Goal: Information Seeking & Learning: Learn about a topic

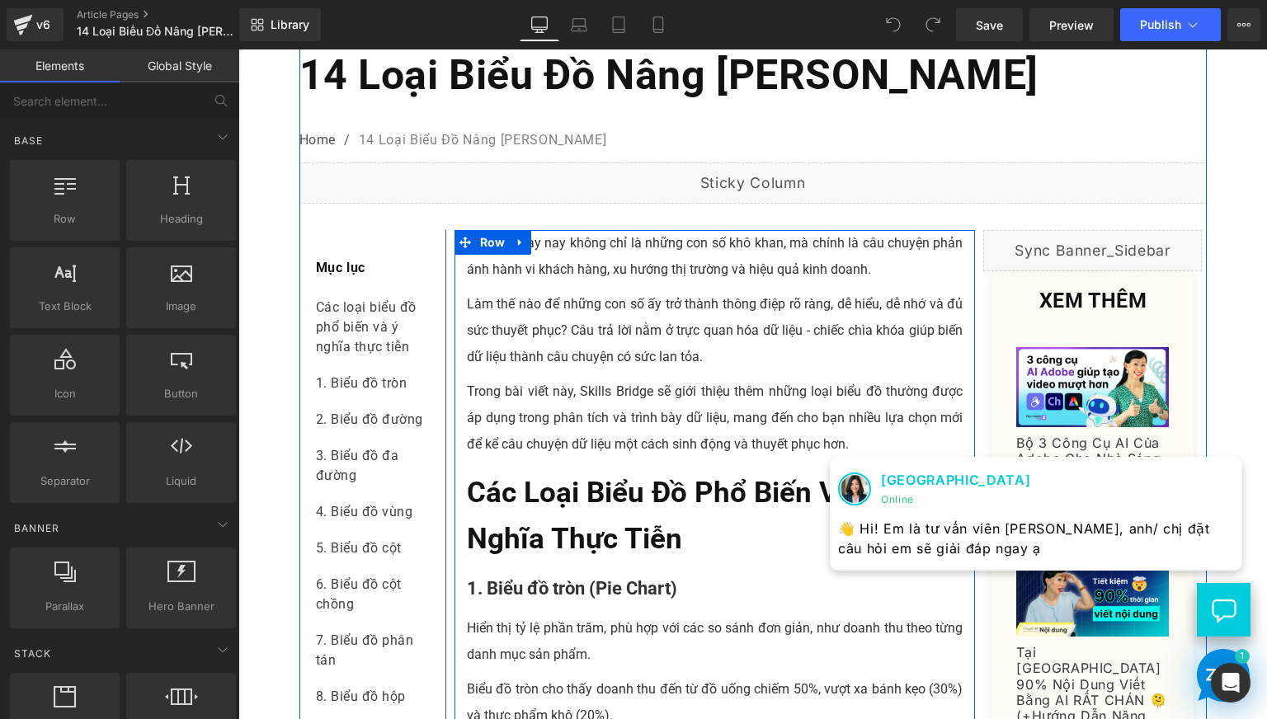
scroll to position [275, 0]
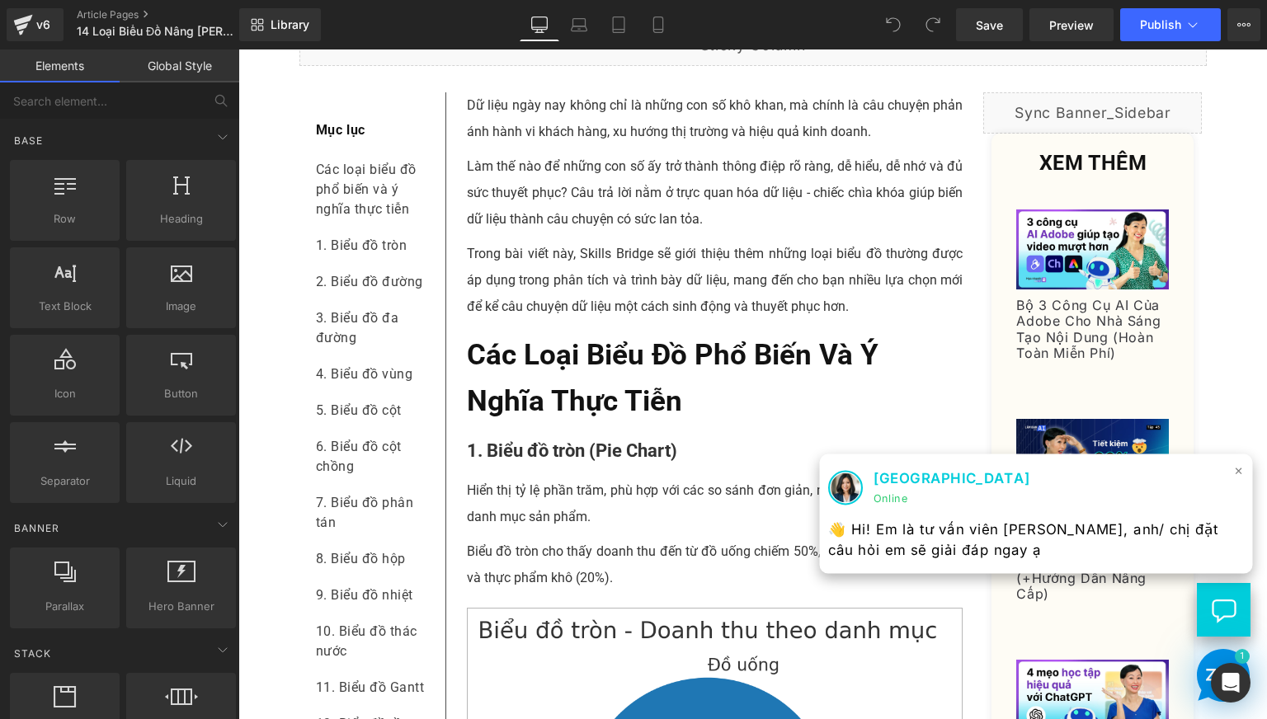
click at [1234, 473] on span "×" at bounding box center [1239, 471] width 10 height 24
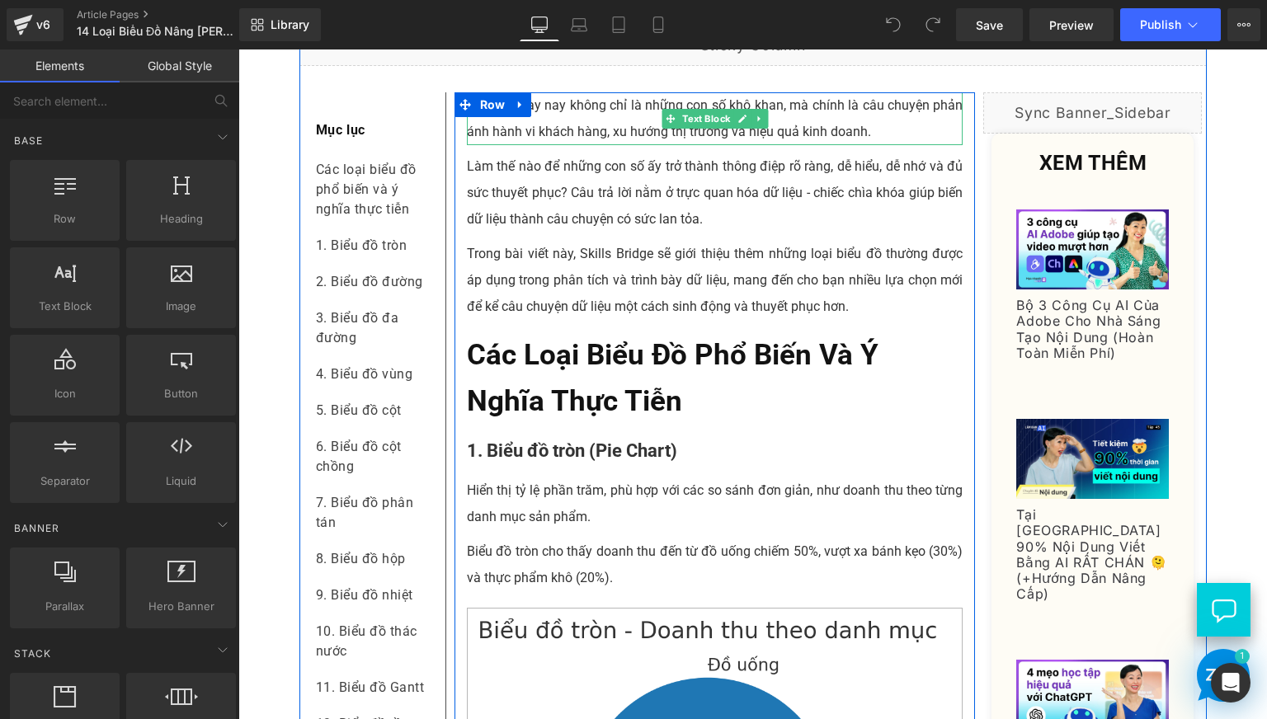
click at [634, 145] on p "Dữ liệu ngày nay không chỉ là những con số khô khan, mà chính là câu chuyện phả…" at bounding box center [715, 118] width 497 height 53
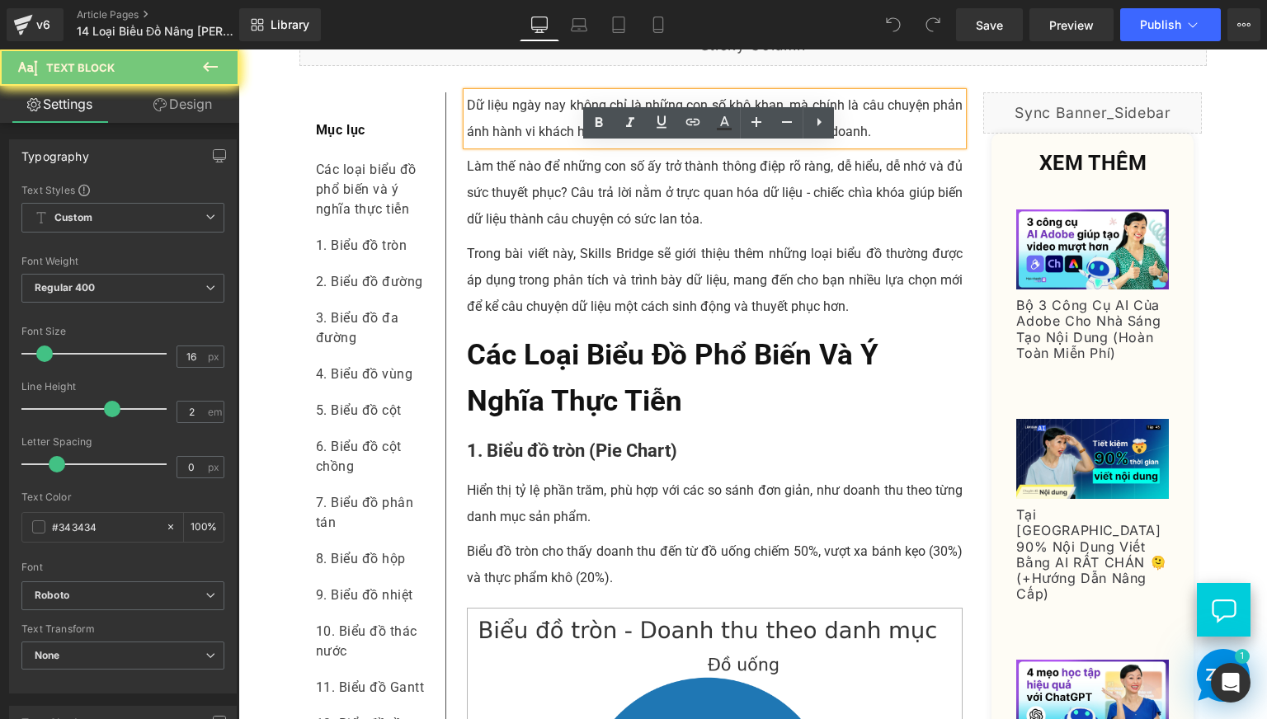
click at [634, 145] on p "Dữ liệu ngày nay không chỉ là những con số khô khan, mà chính là câu chuyện phả…" at bounding box center [715, 118] width 497 height 53
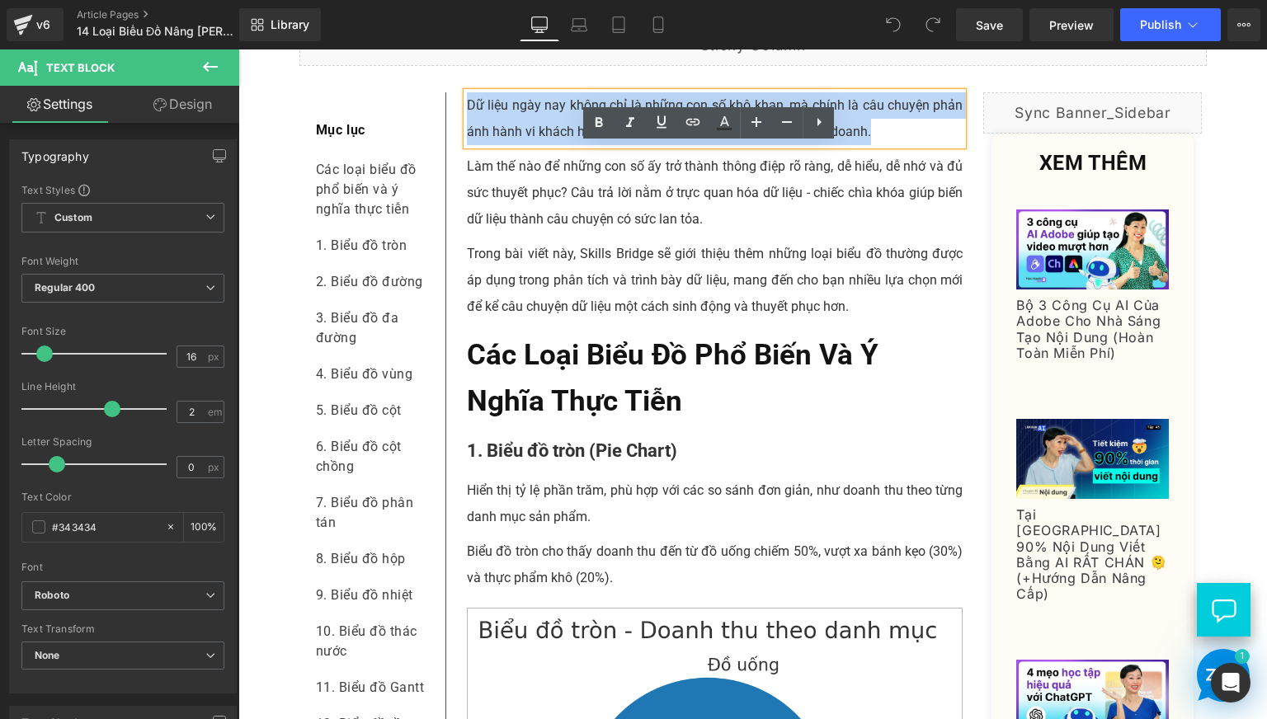
copy p "Dữ liệu ngày nay không chỉ là những con số khô khan, mà chính là câu chuyện phả…"
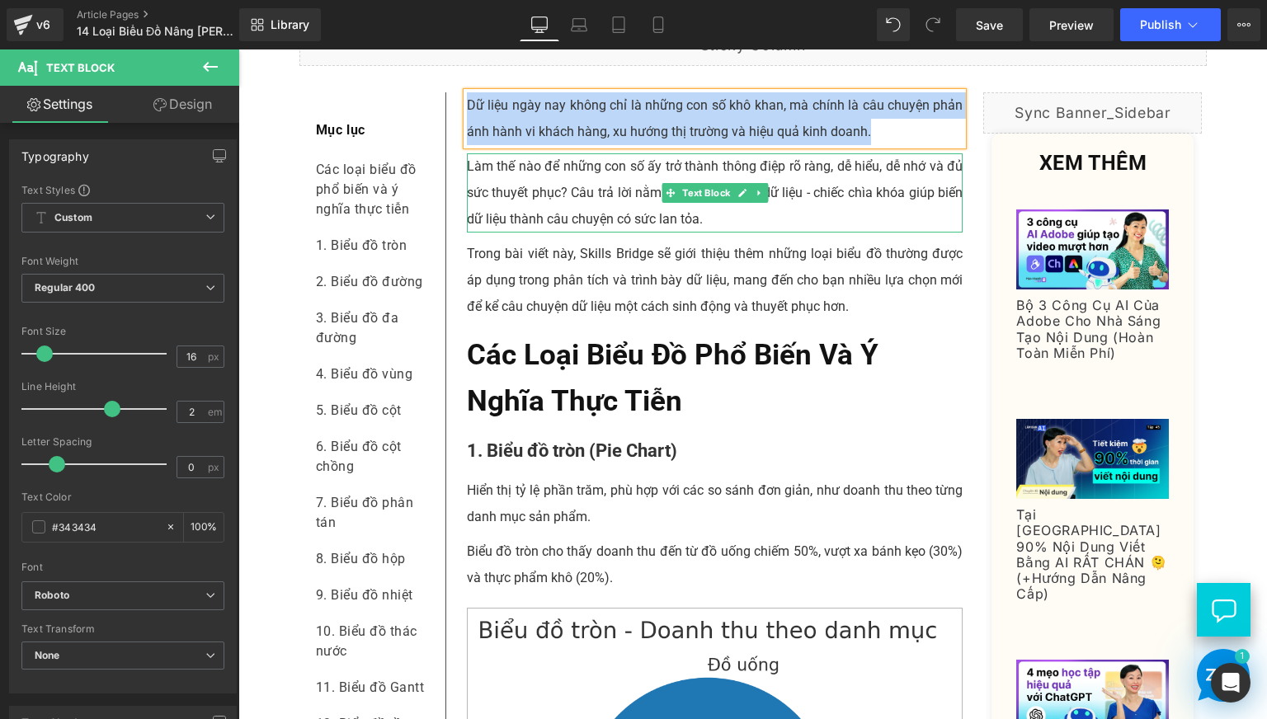
click at [593, 233] on p "Làm thế nào để những con số ấy trở thành thông điệp rõ ràng, dễ hiểu, dễ nhớ và…" at bounding box center [715, 192] width 497 height 79
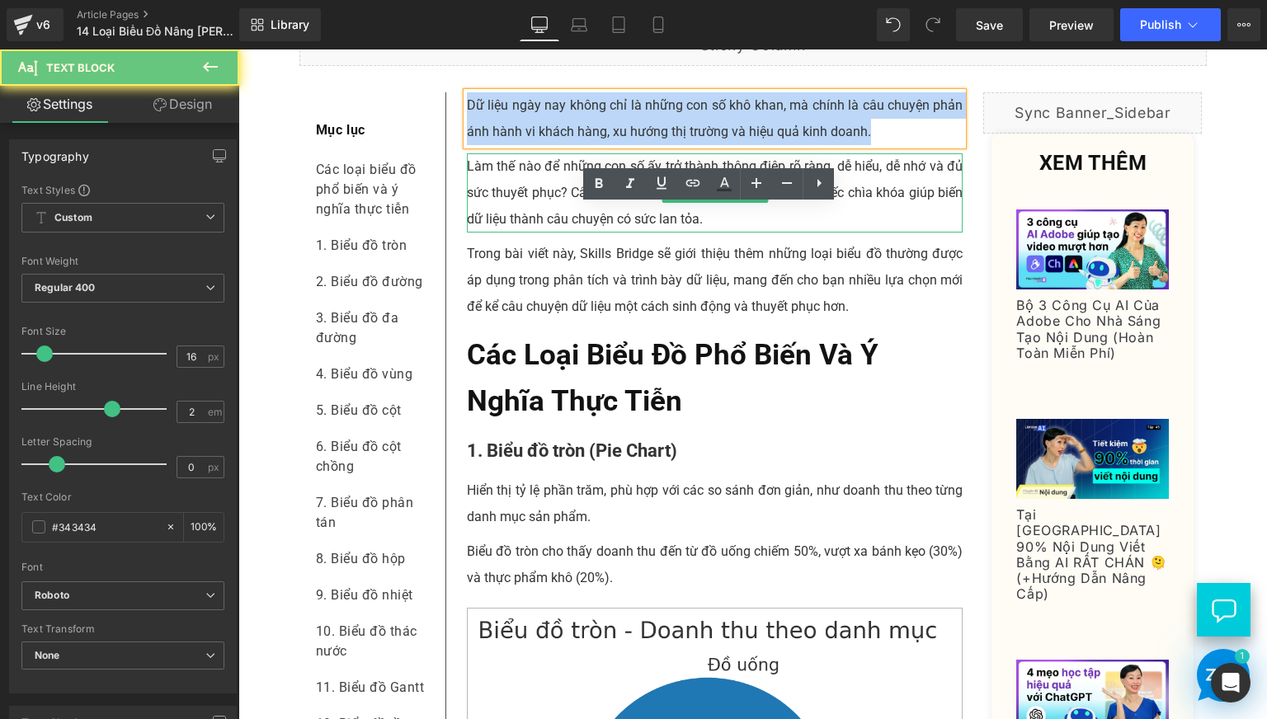
click at [593, 233] on p "Làm thế nào để những con số ấy trở thành thông điệp rõ ràng, dễ hiểu, dễ nhớ và…" at bounding box center [715, 192] width 497 height 79
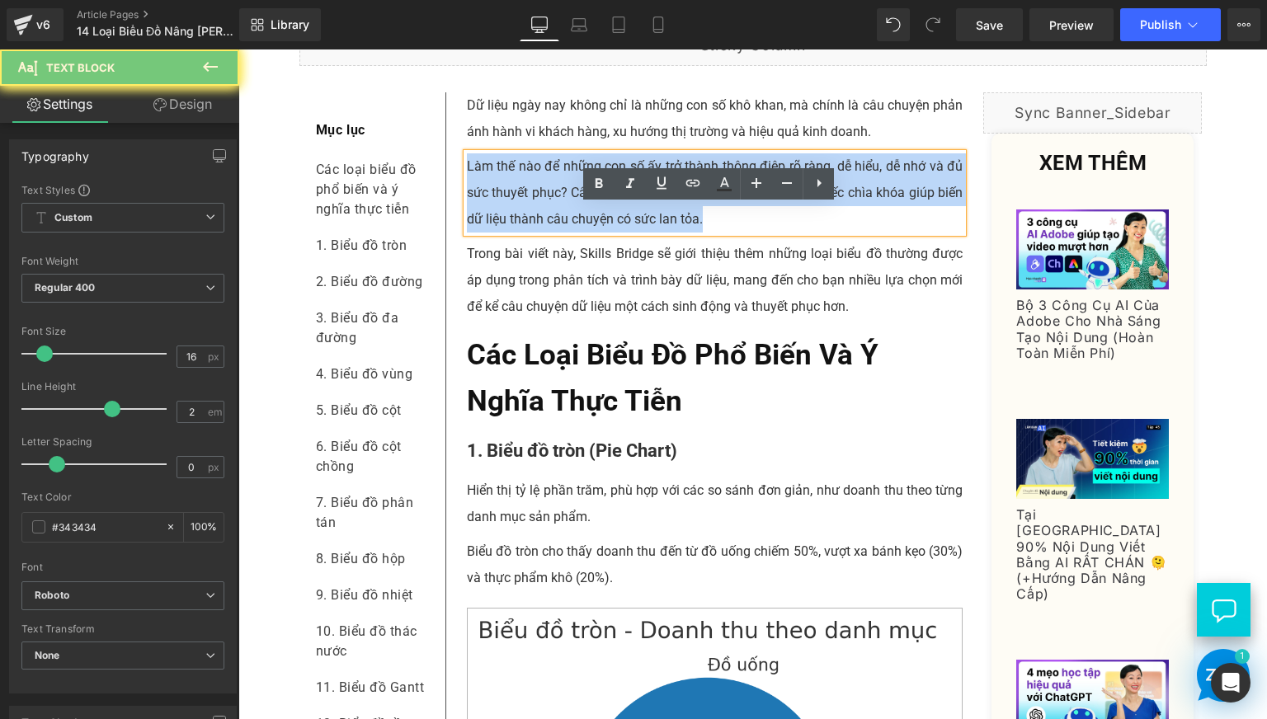
click at [593, 233] on p "Làm thế nào để những con số ấy trở thành thông điệp rõ ràng, dễ hiểu, dễ nhớ và…" at bounding box center [715, 192] width 497 height 79
copy p "Làm thế nào để những con số ấy trở thành thông điệp rõ ràng, dễ hiểu, dễ nhớ và…"
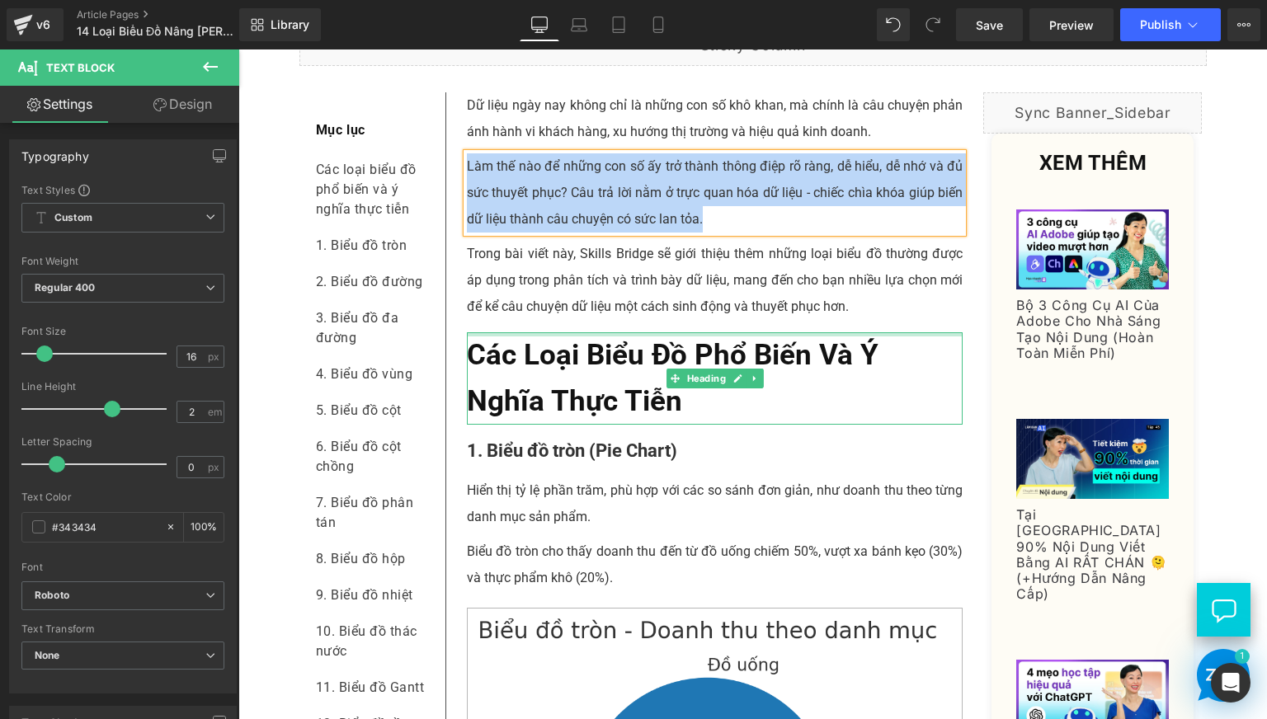
click at [533, 320] on p "Trong bài viết này, Skills Bridge sẽ giới thiệu thêm những loại biểu đồ thường …" at bounding box center [715, 280] width 497 height 79
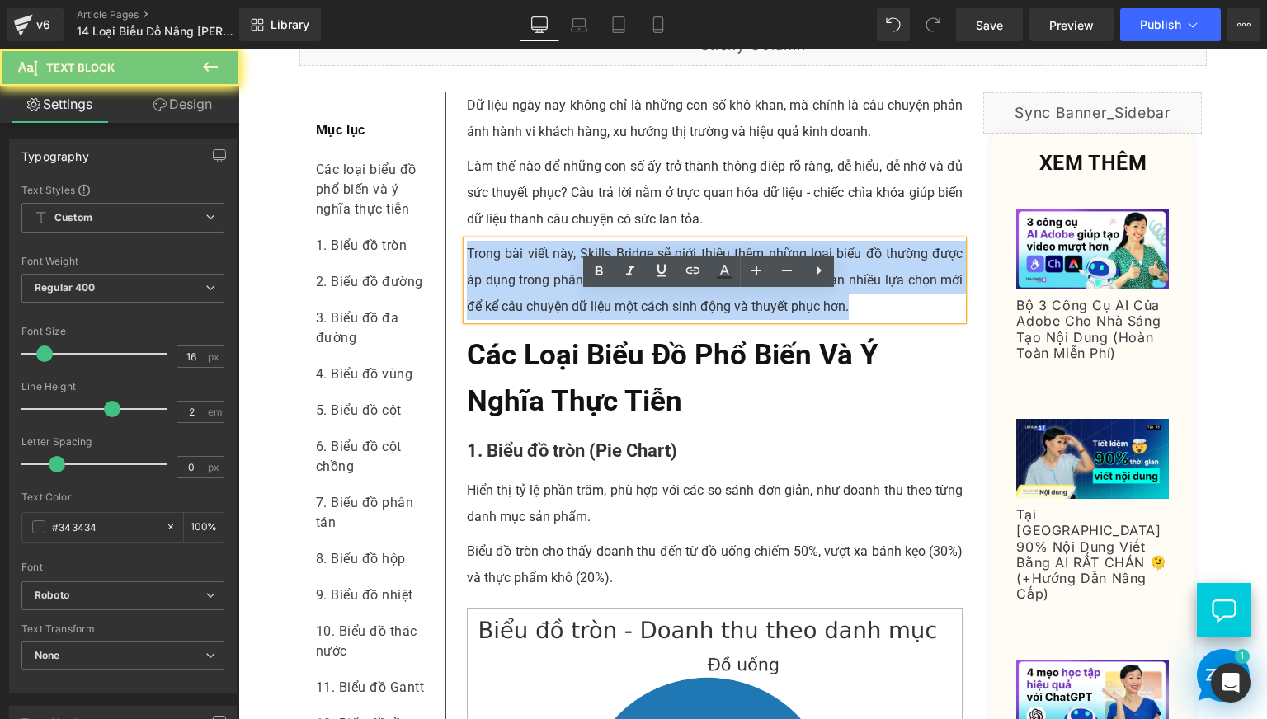
click at [533, 320] on p "Trong bài viết này, Skills Bridge sẽ giới thiệu thêm những loại biểu đồ thường …" at bounding box center [715, 280] width 497 height 79
copy p "Trong bài viết này, Skills Bridge sẽ giới thiệu thêm những loại biểu đồ thường …"
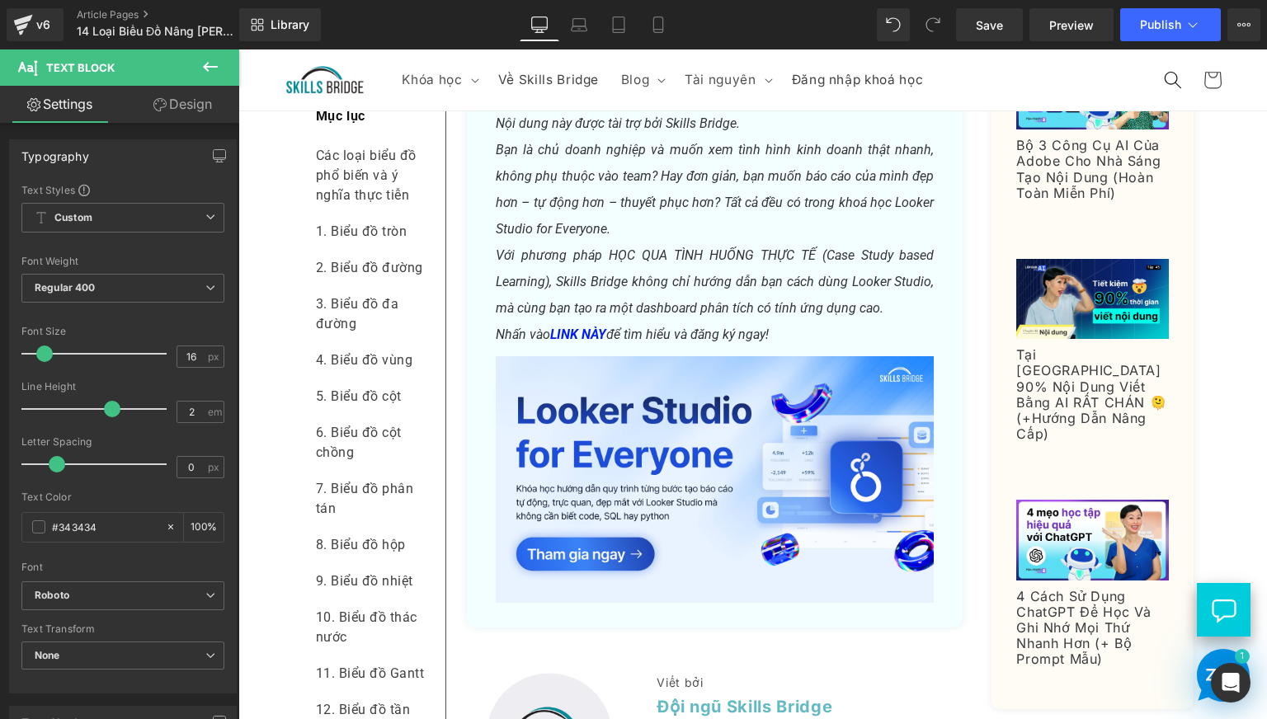
scroll to position [8384, 0]
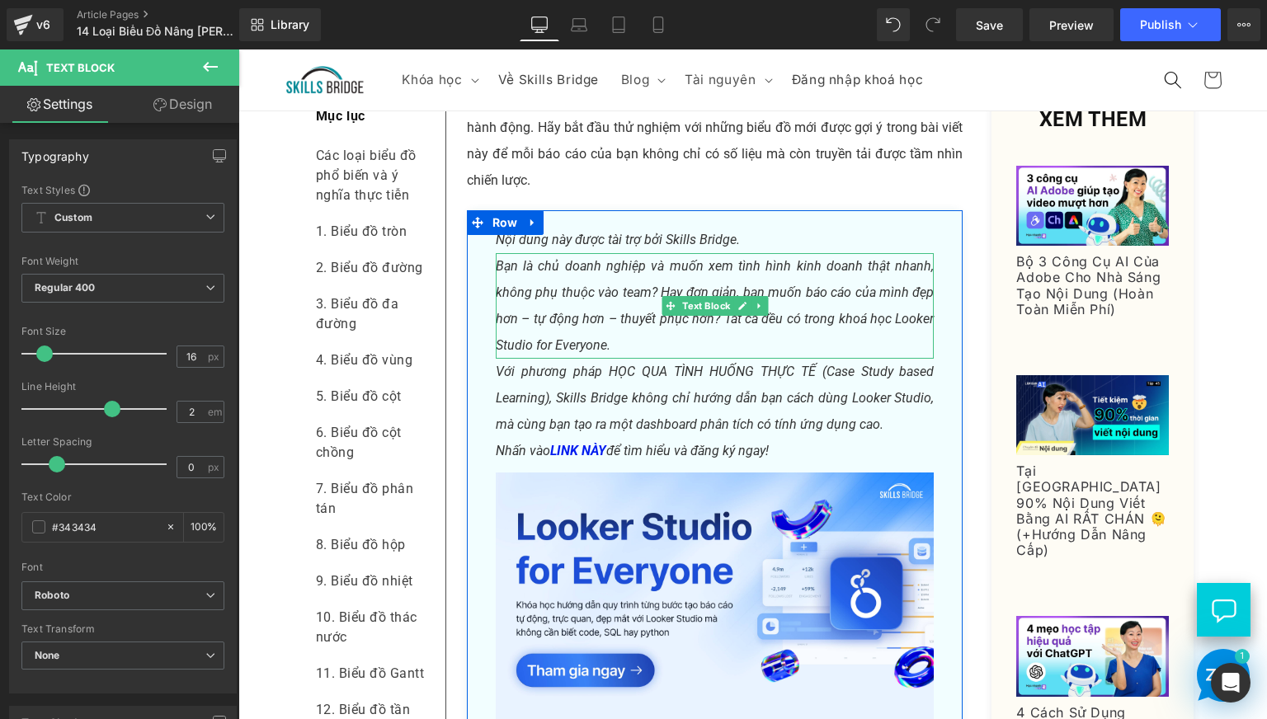
drag, startPoint x: 610, startPoint y: 370, endPoint x: 655, endPoint y: 423, distance: 70.3
click at [611, 353] on icon "Bạn là chủ doanh nghiệp và muốn xem tình hình kinh doanh thật nhanh, không phụ …" at bounding box center [715, 305] width 439 height 95
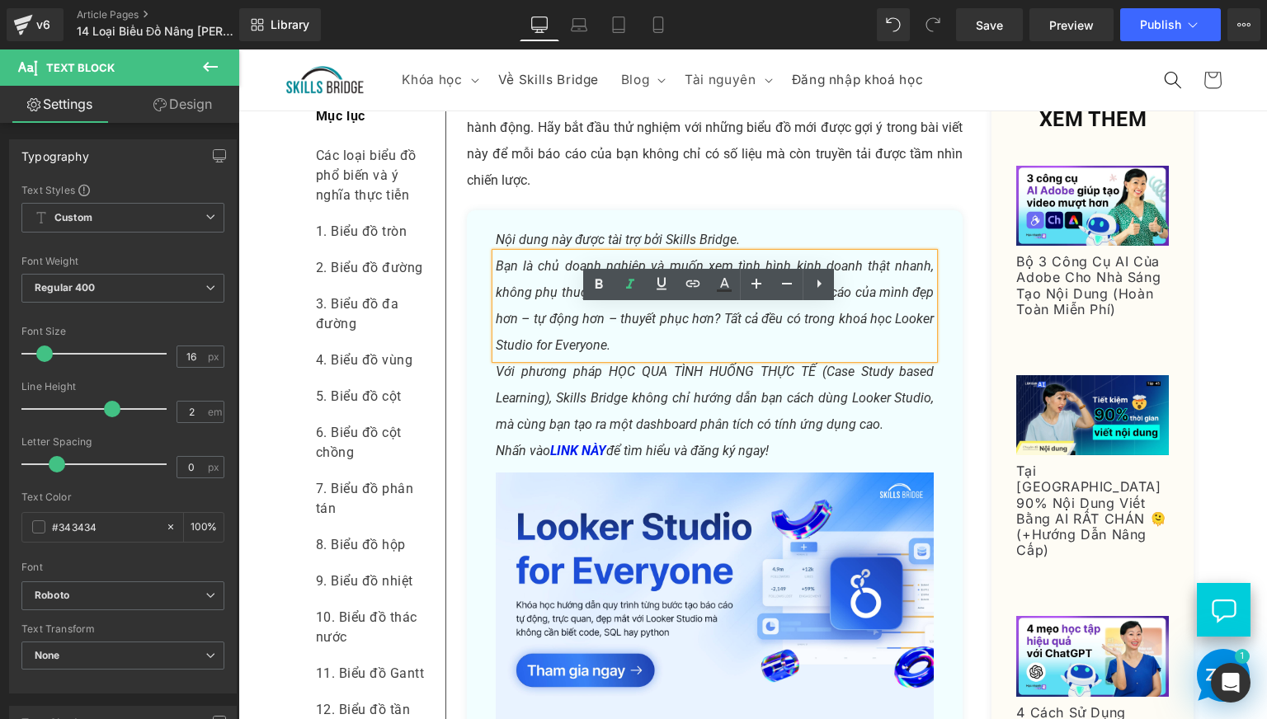
click at [631, 353] on icon "Bạn là chủ doanh nghiệp và muốn xem tình hình kinh doanh thật nhanh, không phụ …" at bounding box center [715, 305] width 439 height 95
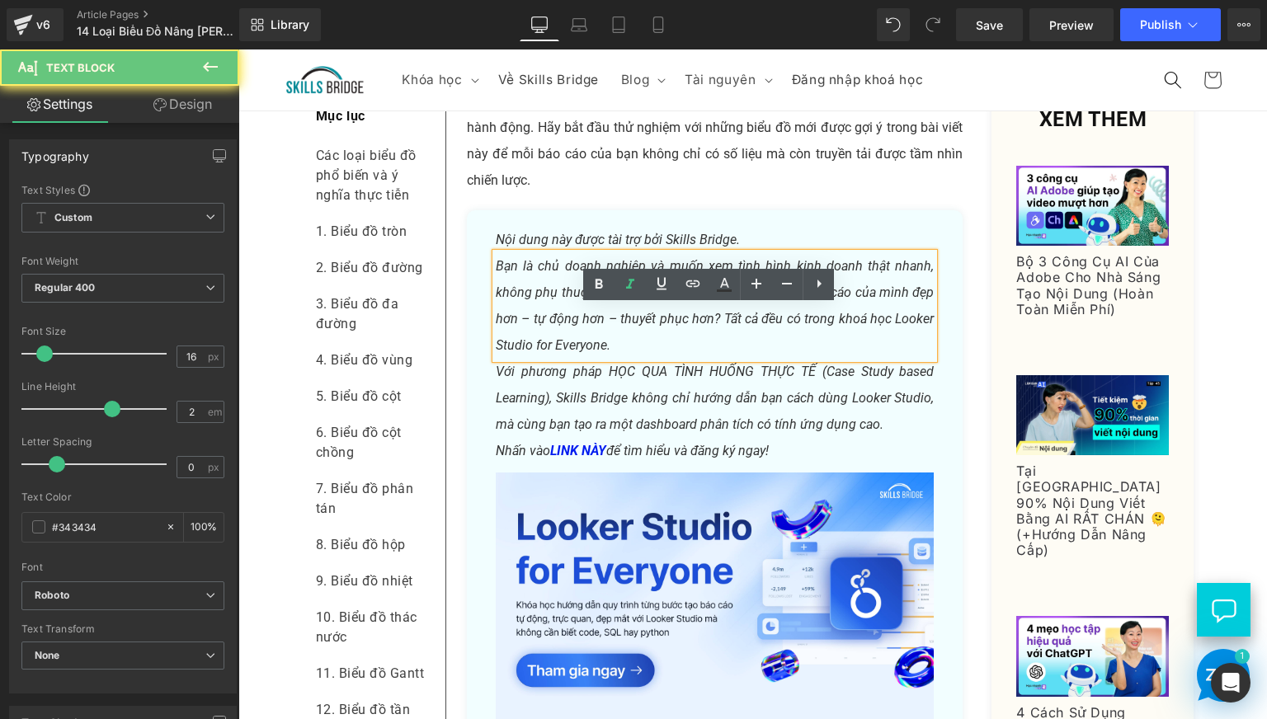
click at [616, 353] on icon "Bạn là chủ doanh nghiệp và muốn xem tình hình kinh doanh thật nhanh, không phụ …" at bounding box center [715, 305] width 439 height 95
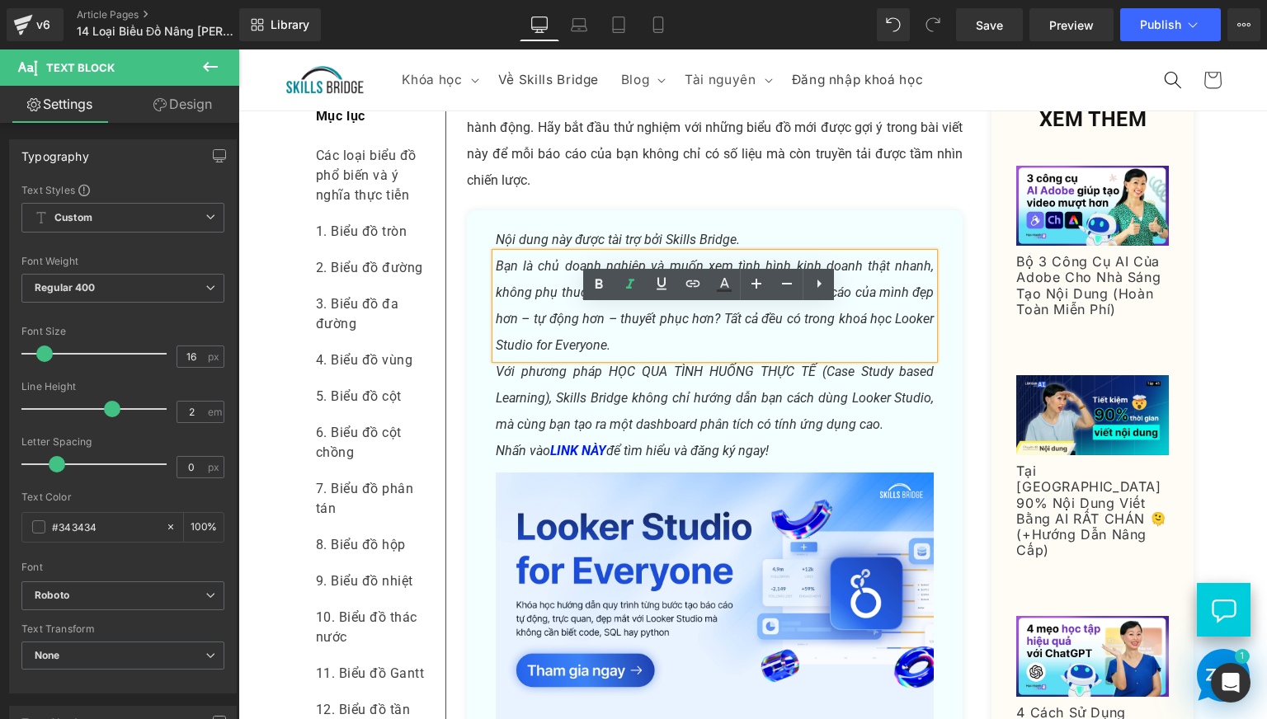
click at [609, 353] on icon "Bạn là chủ doanh nghiệp và muốn xem tình hình kinh doanh thật nhanh, không phụ …" at bounding box center [715, 305] width 439 height 95
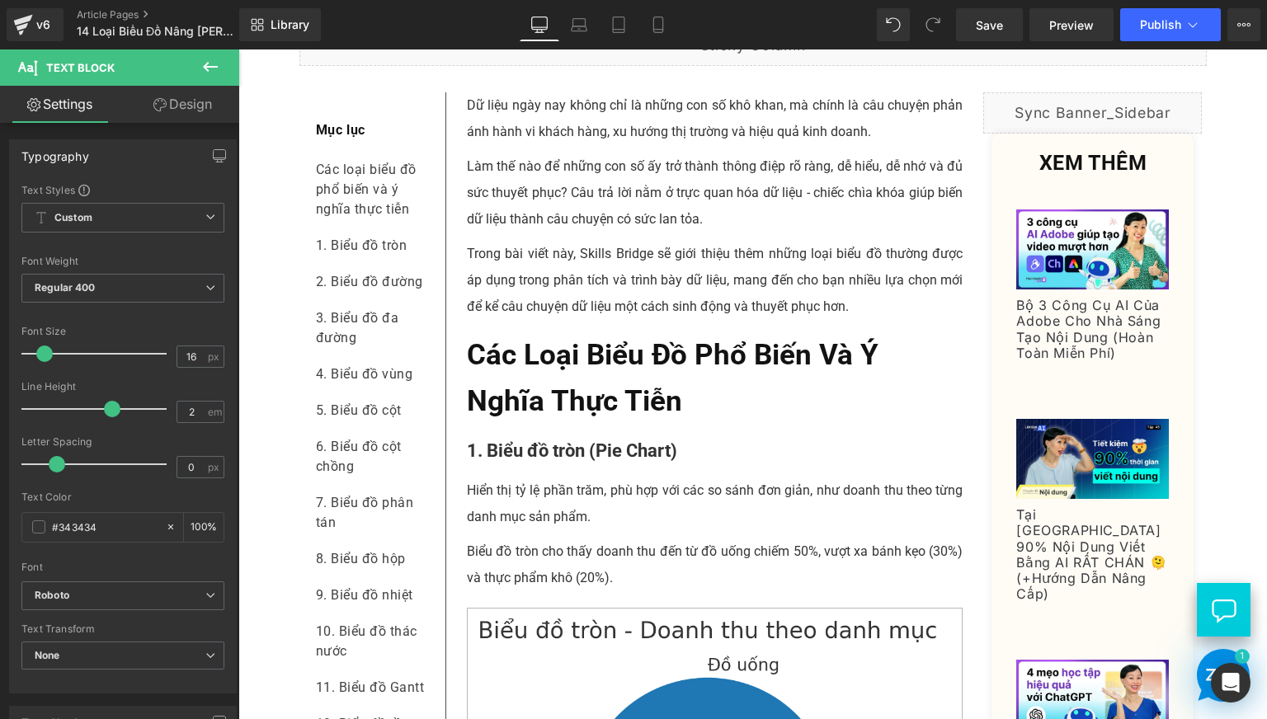
scroll to position [0, 0]
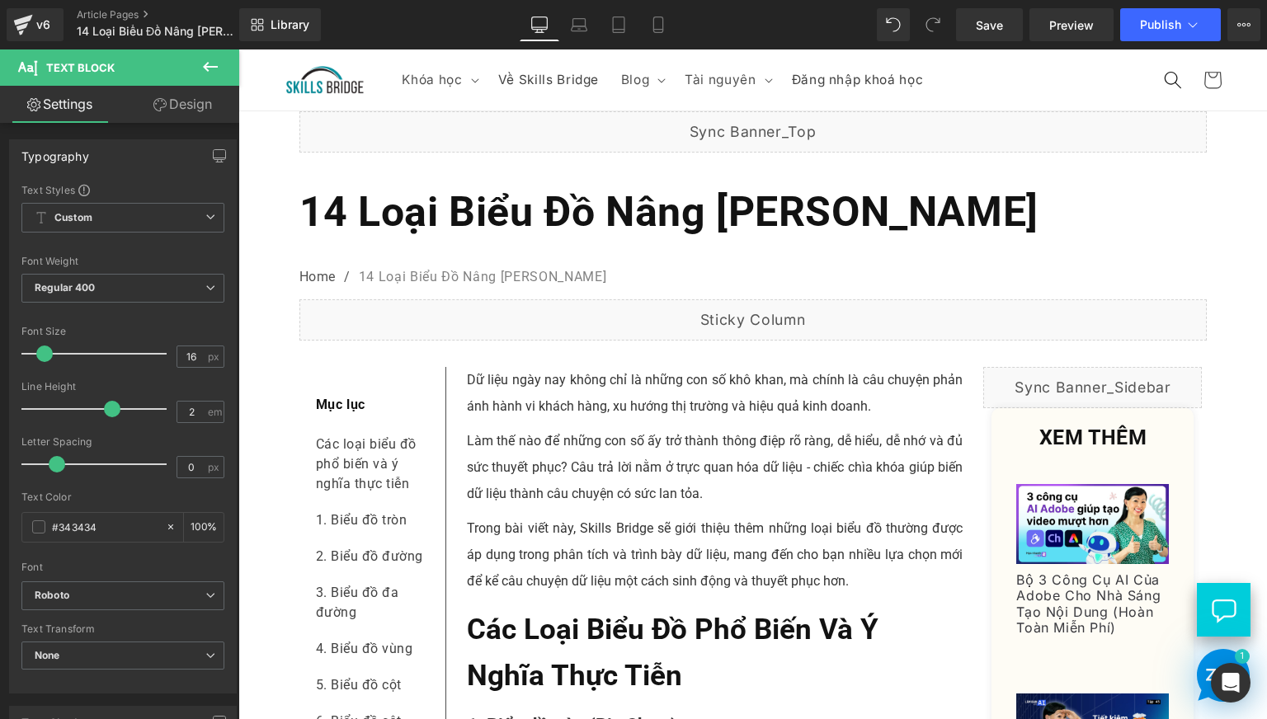
click at [586, 420] on p "Dữ liệu ngày nay không chỉ là những con số khô khan, mà chính là câu chuyện phả…" at bounding box center [715, 393] width 497 height 53
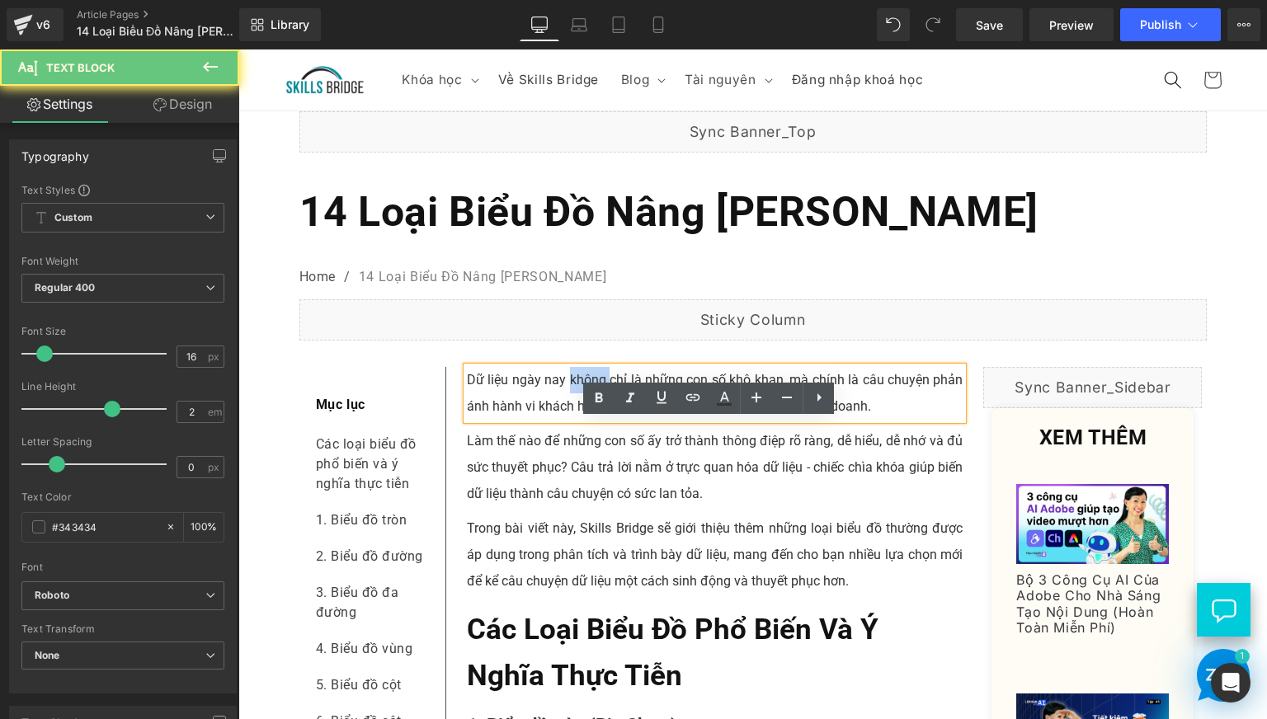
click at [586, 420] on p "Dữ liệu ngày nay không chỉ là những con số khô khan, mà chính là câu chuyện phả…" at bounding box center [715, 393] width 497 height 53
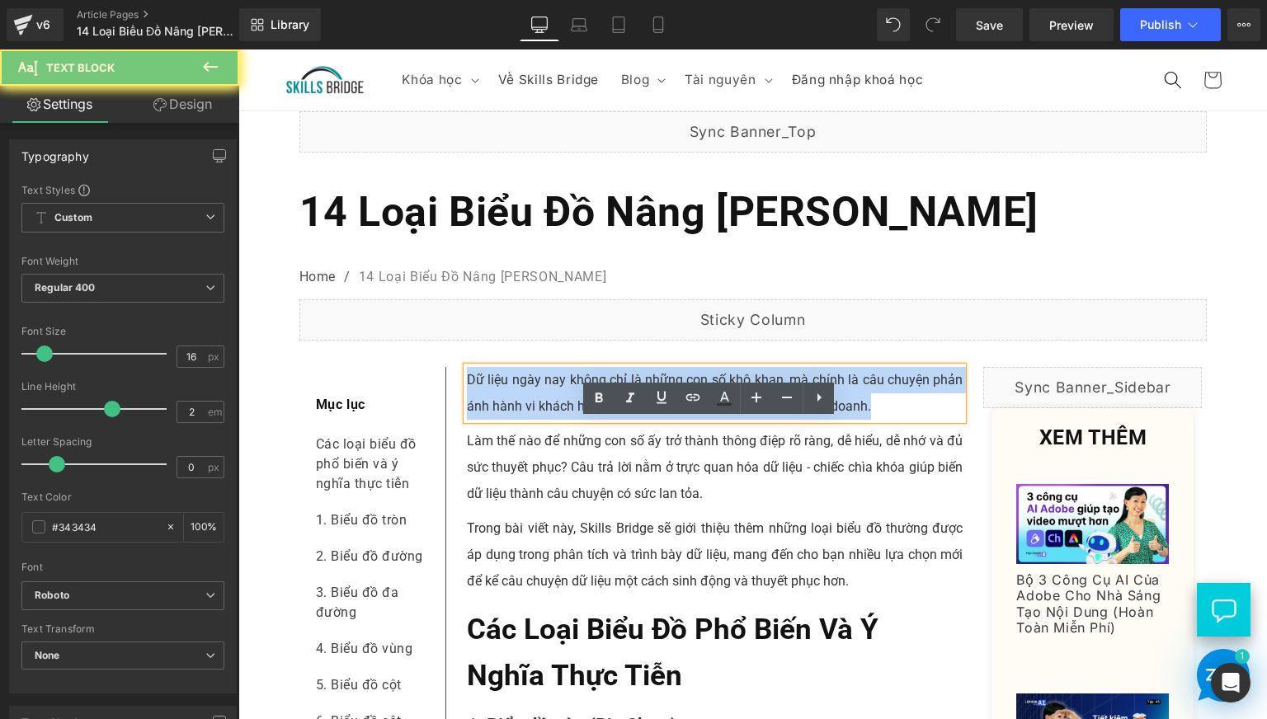
click at [586, 420] on p "Dữ liệu ngày nay không chỉ là những con số khô khan, mà chính là câu chuyện phả…" at bounding box center [715, 393] width 497 height 53
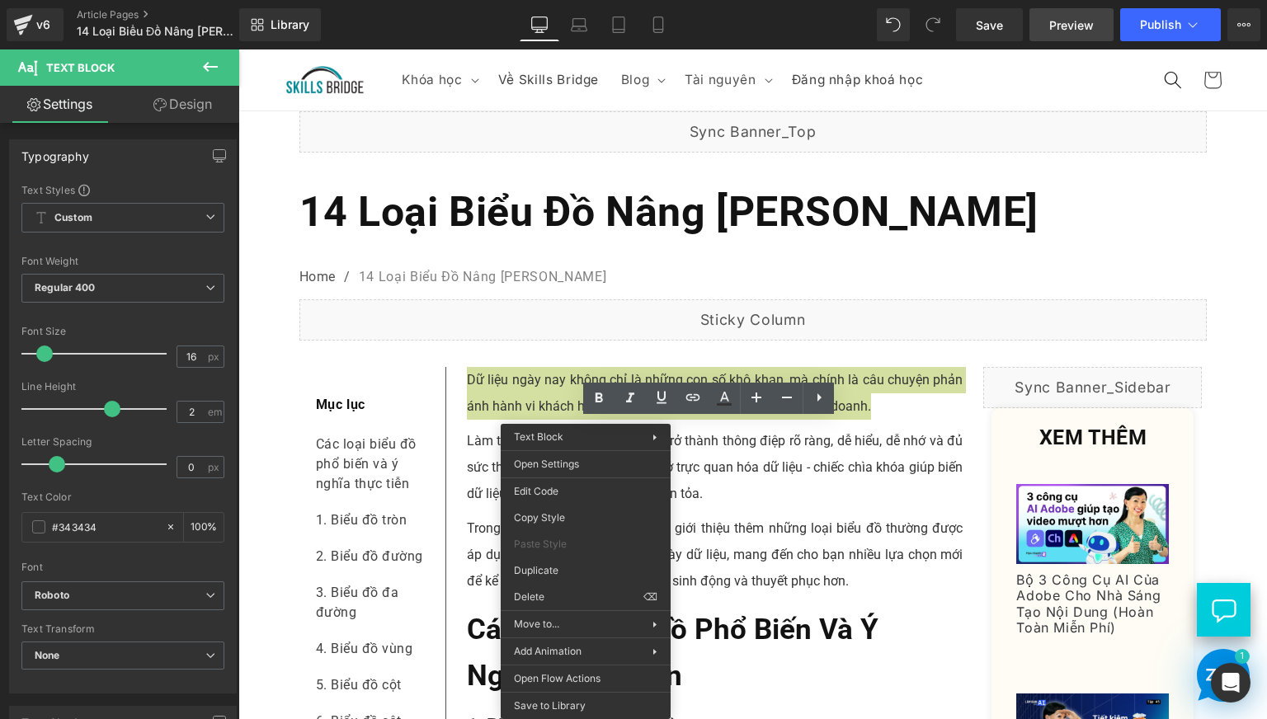
click at [1078, 21] on span "Preview" at bounding box center [1072, 25] width 45 height 17
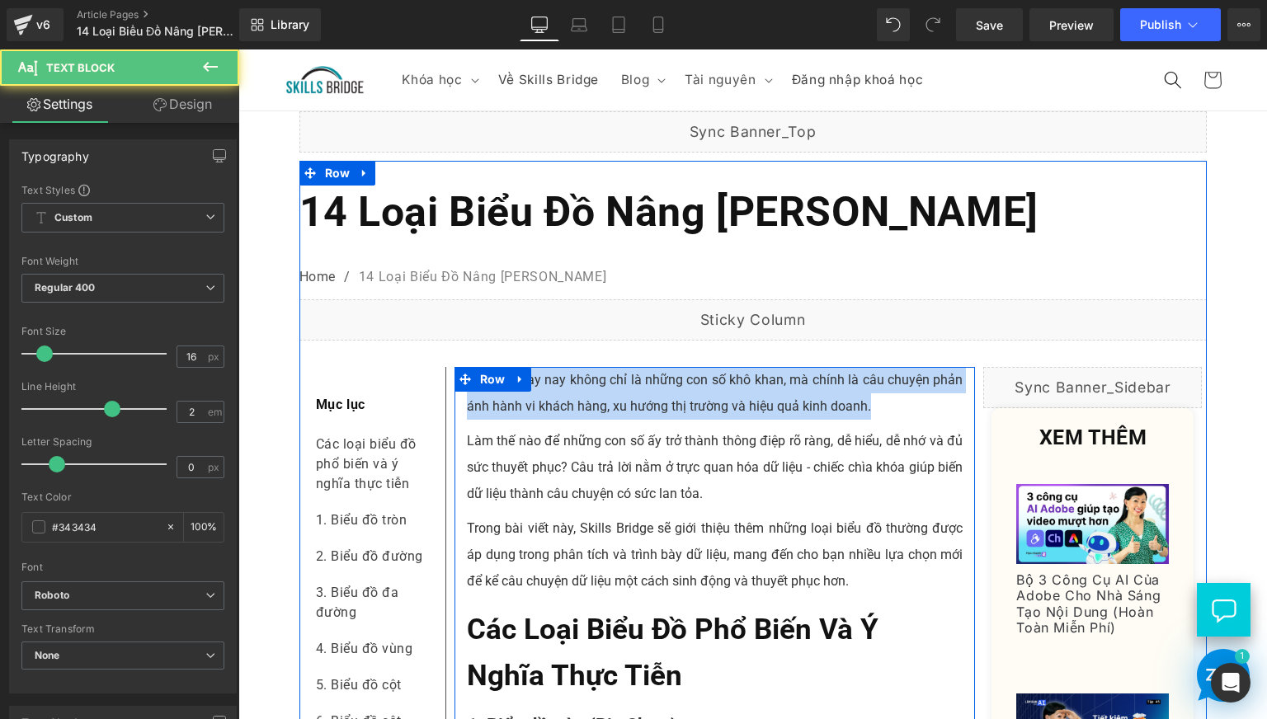
click at [813, 420] on p "Dữ liệu ngày nay không chỉ là những con số khô khan, mà chính là câu chuyện phả…" at bounding box center [715, 393] width 497 height 53
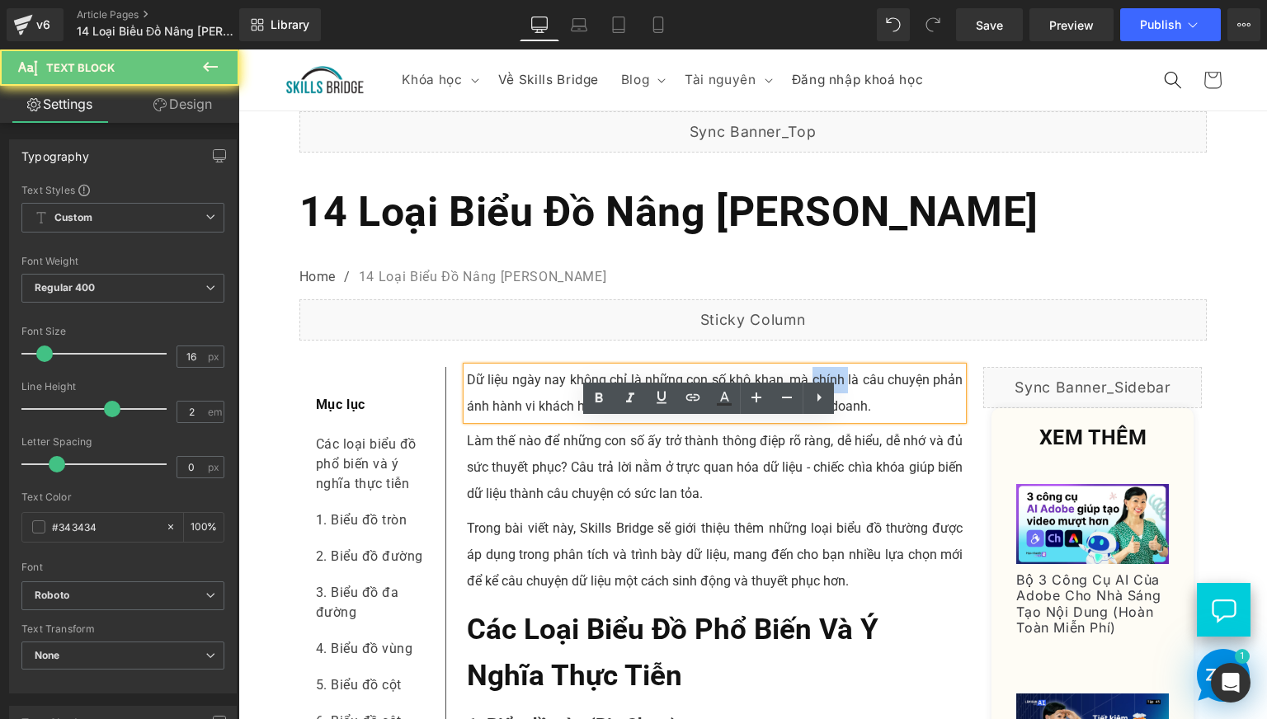
click at [813, 420] on p "Dữ liệu ngày nay không chỉ là những con số khô khan, mà chính là câu chuyện phả…" at bounding box center [715, 393] width 497 height 53
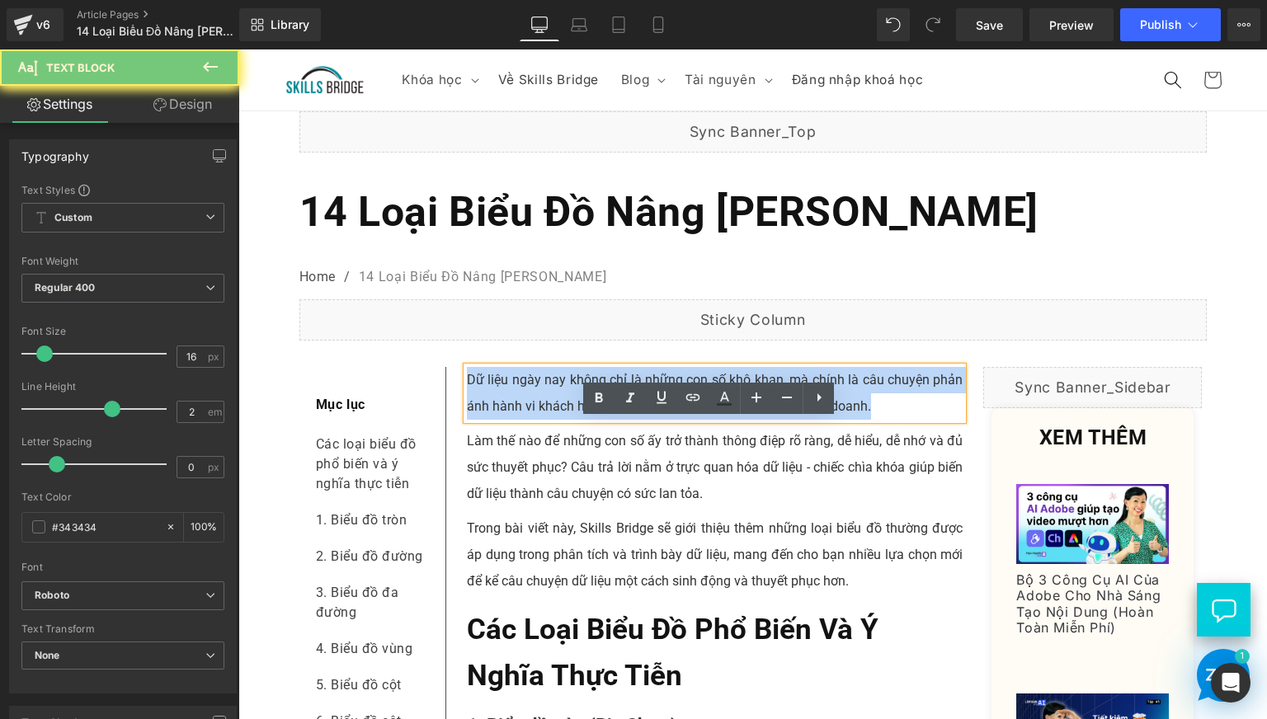
click at [813, 420] on p "Dữ liệu ngày nay không chỉ là những con số khô khan, mà chính là câu chuyện phả…" at bounding box center [715, 393] width 497 height 53
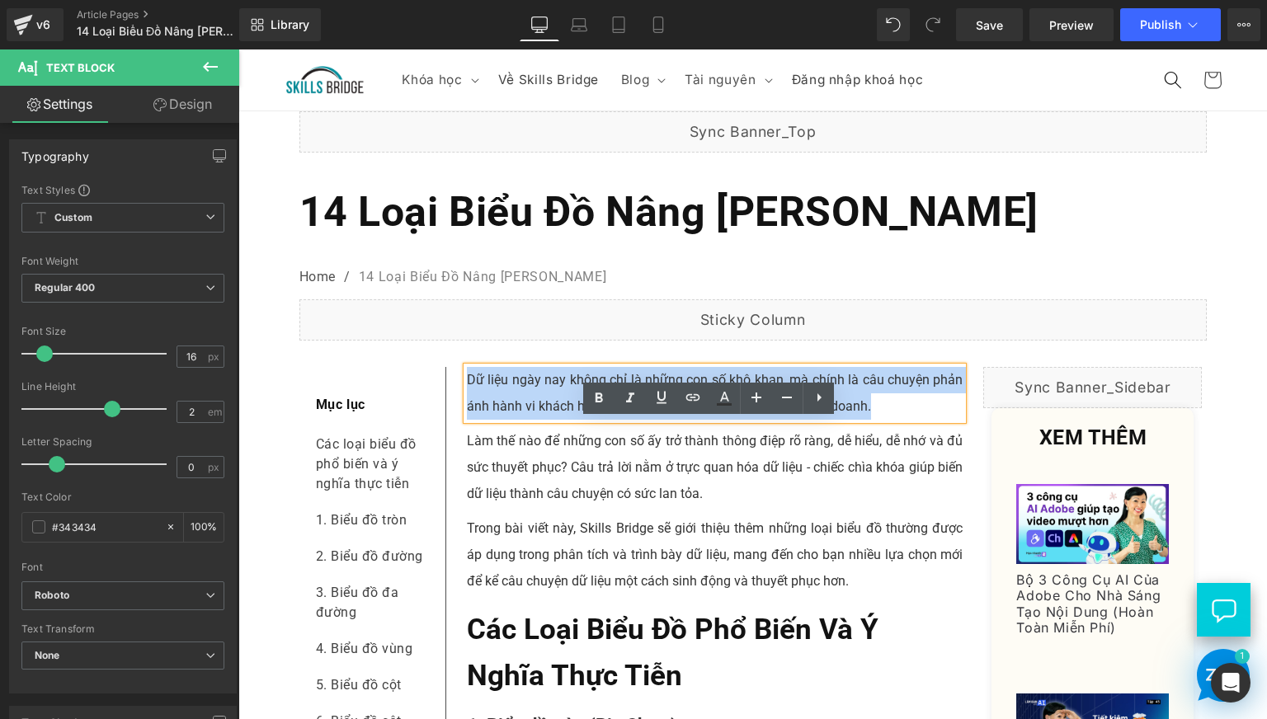
paste div
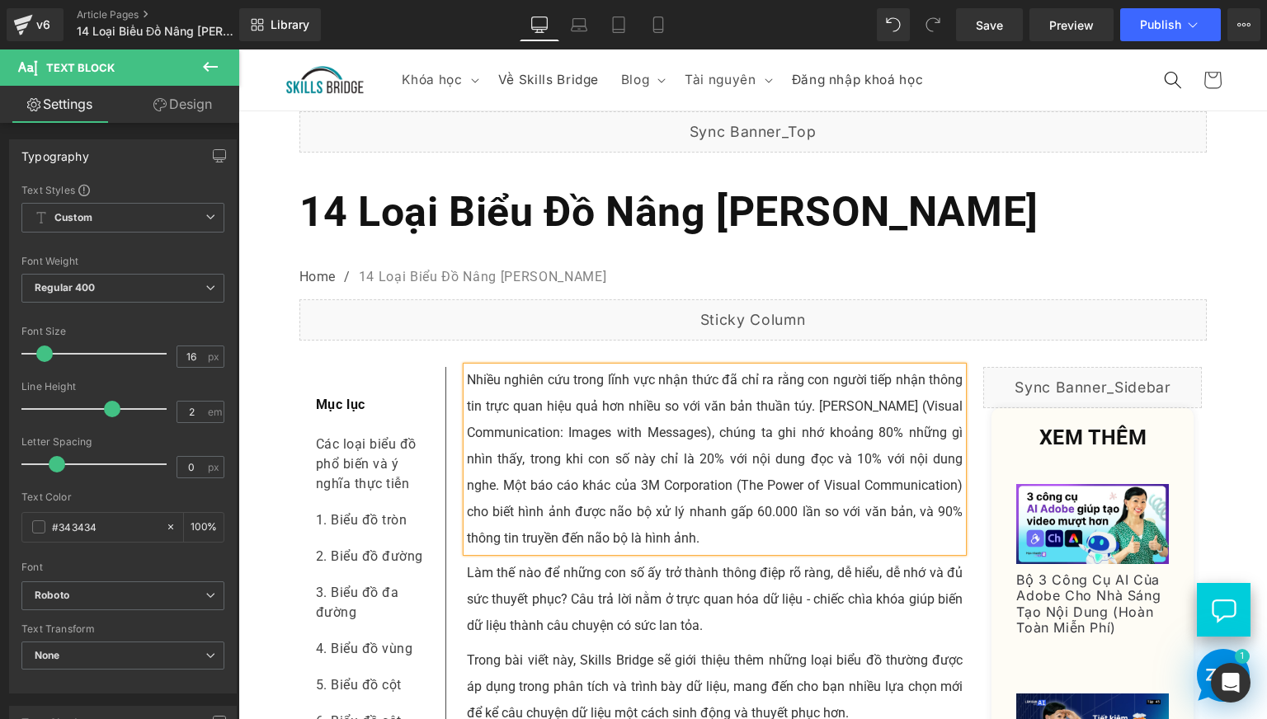
scroll to position [137, 0]
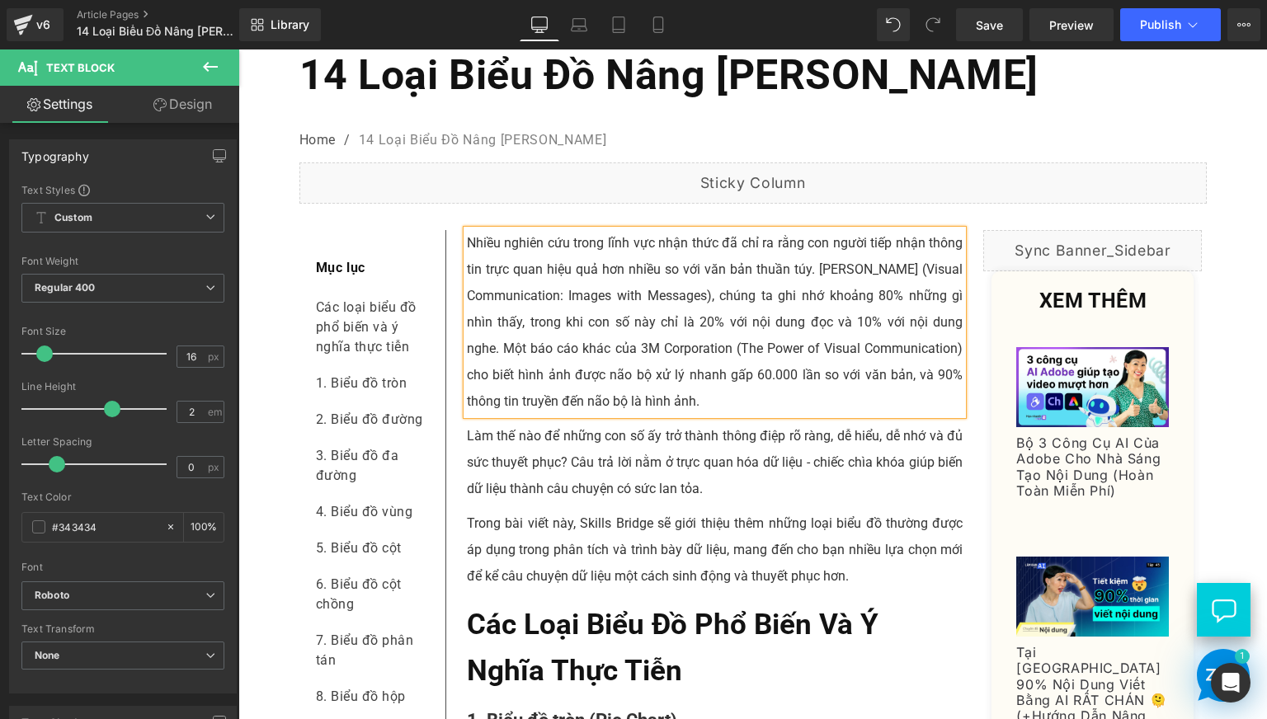
click at [529, 502] on p "Làm thế nào để những con số ấy trở thành thông điệp rõ ràng, dễ hiểu, dễ nhớ và…" at bounding box center [715, 462] width 497 height 79
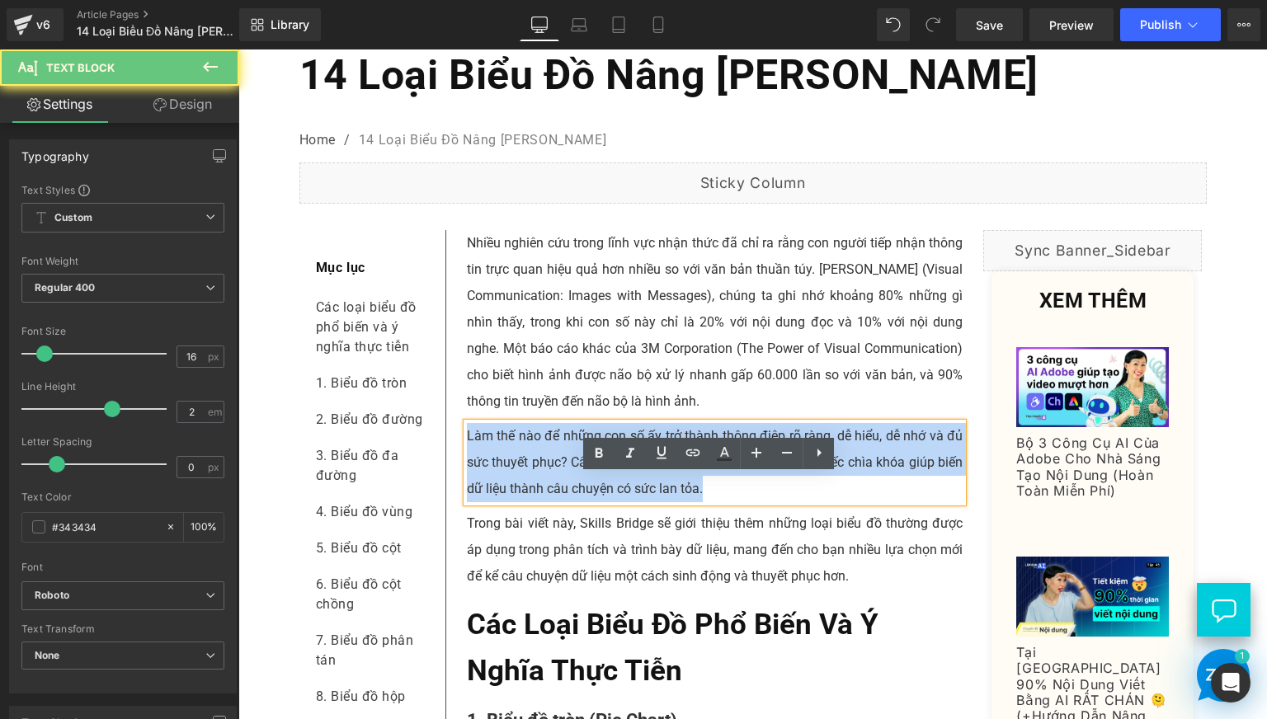
click at [529, 502] on p "Làm thế nào để những con số ấy trở thành thông điệp rõ ràng, dễ hiểu, dễ nhớ và…" at bounding box center [715, 462] width 497 height 79
paste div
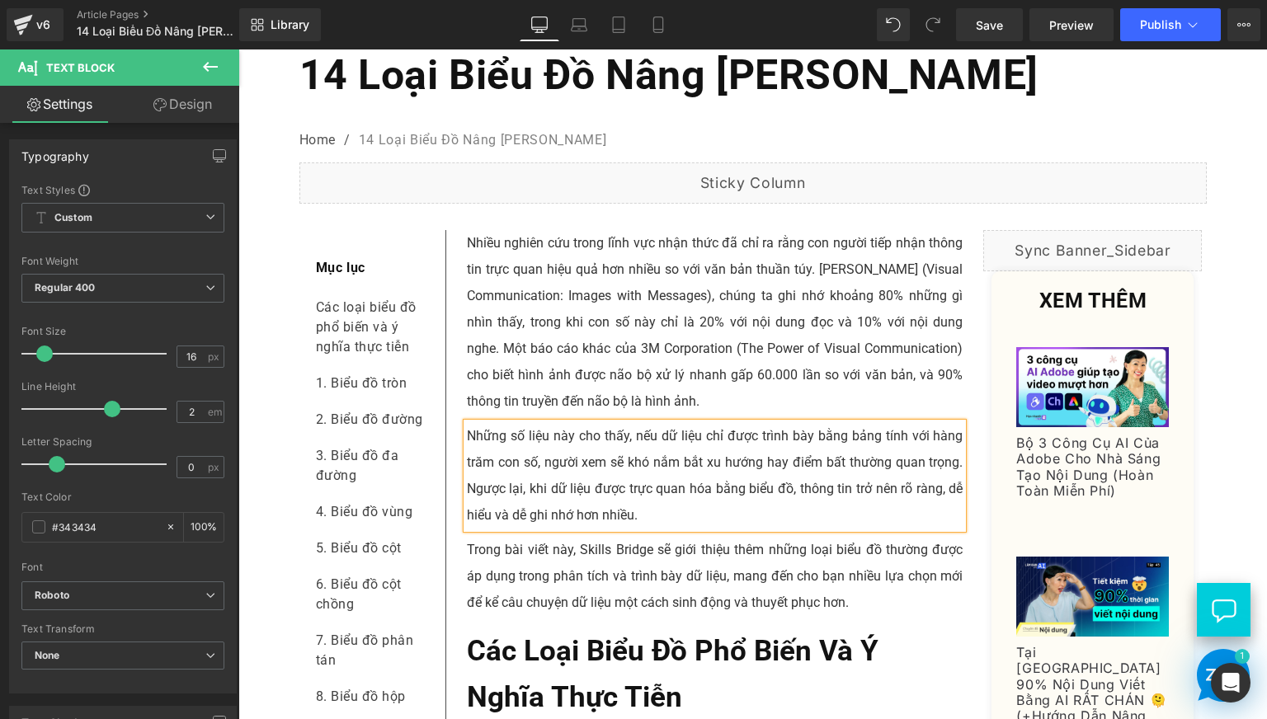
click at [517, 616] on p "Trong bài viết này, Skills Bridge sẽ giới thiệu thêm những loại biểu đồ thường …" at bounding box center [715, 576] width 497 height 79
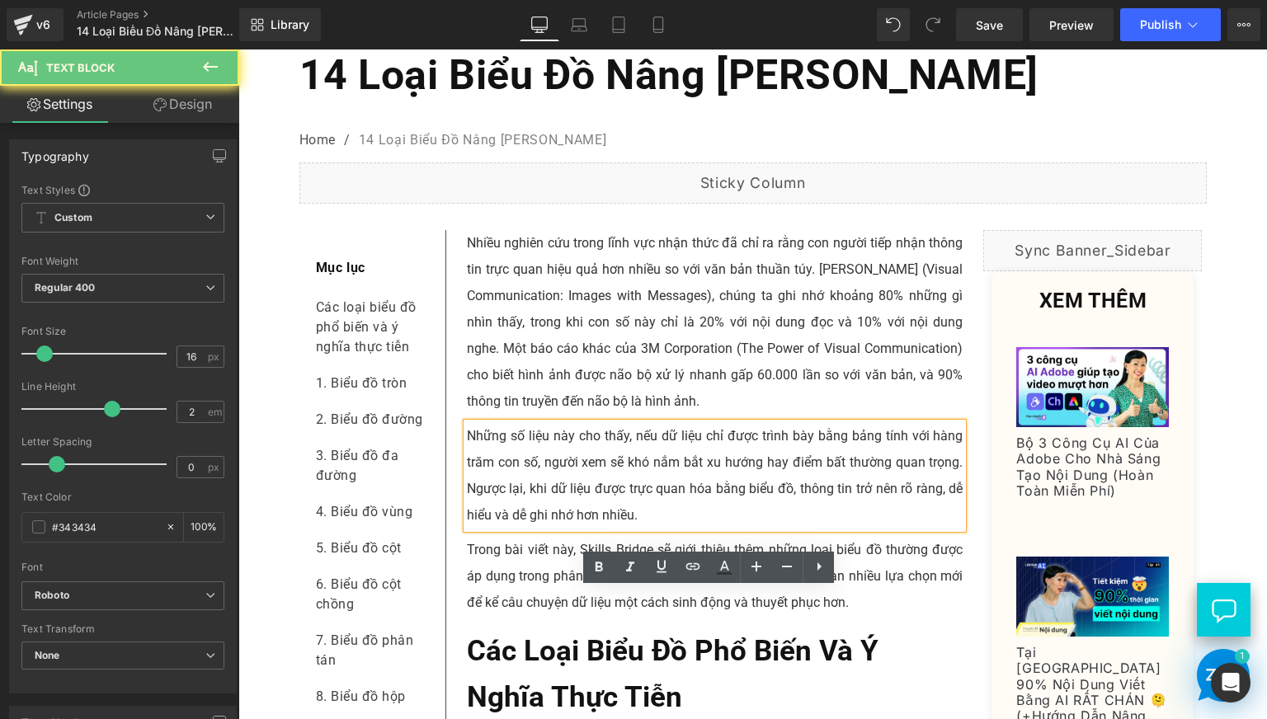
click at [517, 616] on p "Trong bài viết này, Skills Bridge sẽ giới thiệu thêm những loại biểu đồ thường …" at bounding box center [715, 576] width 497 height 79
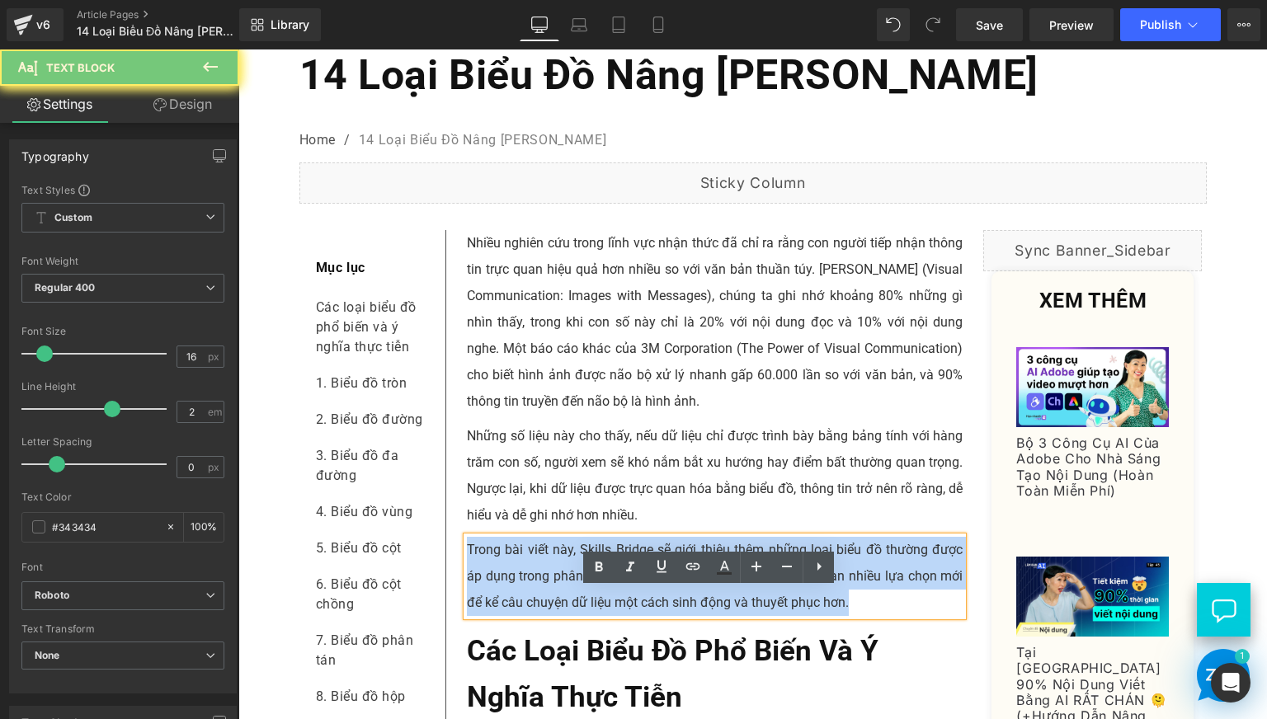
click at [517, 616] on p "Trong bài viết này, Skills Bridge sẽ giới thiệu thêm những loại biểu đồ thường …" at bounding box center [715, 576] width 497 height 79
paste div
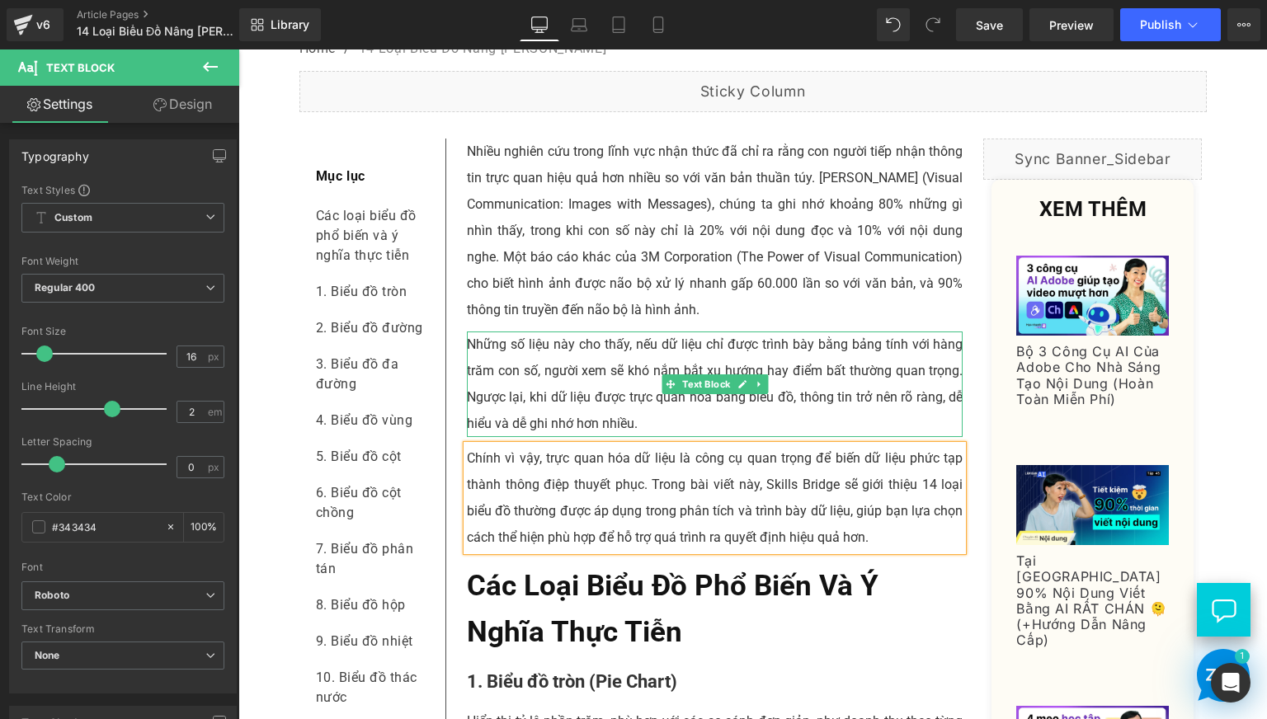
scroll to position [275, 0]
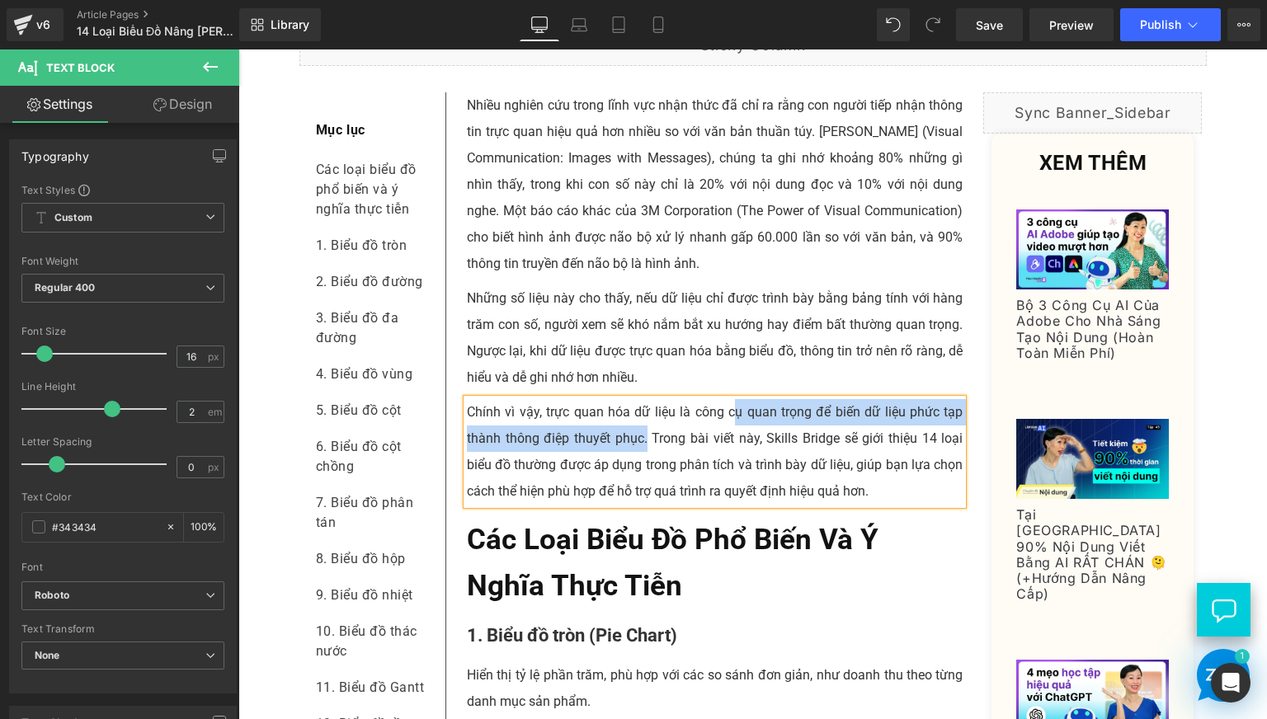
drag, startPoint x: 726, startPoint y: 465, endPoint x: 643, endPoint y: 492, distance: 87.7
click at [643, 492] on p "Chính vì vậy, trực quan hóa dữ liệu là công cụ quan trọng để biến dữ liệu phức …" at bounding box center [715, 452] width 497 height 106
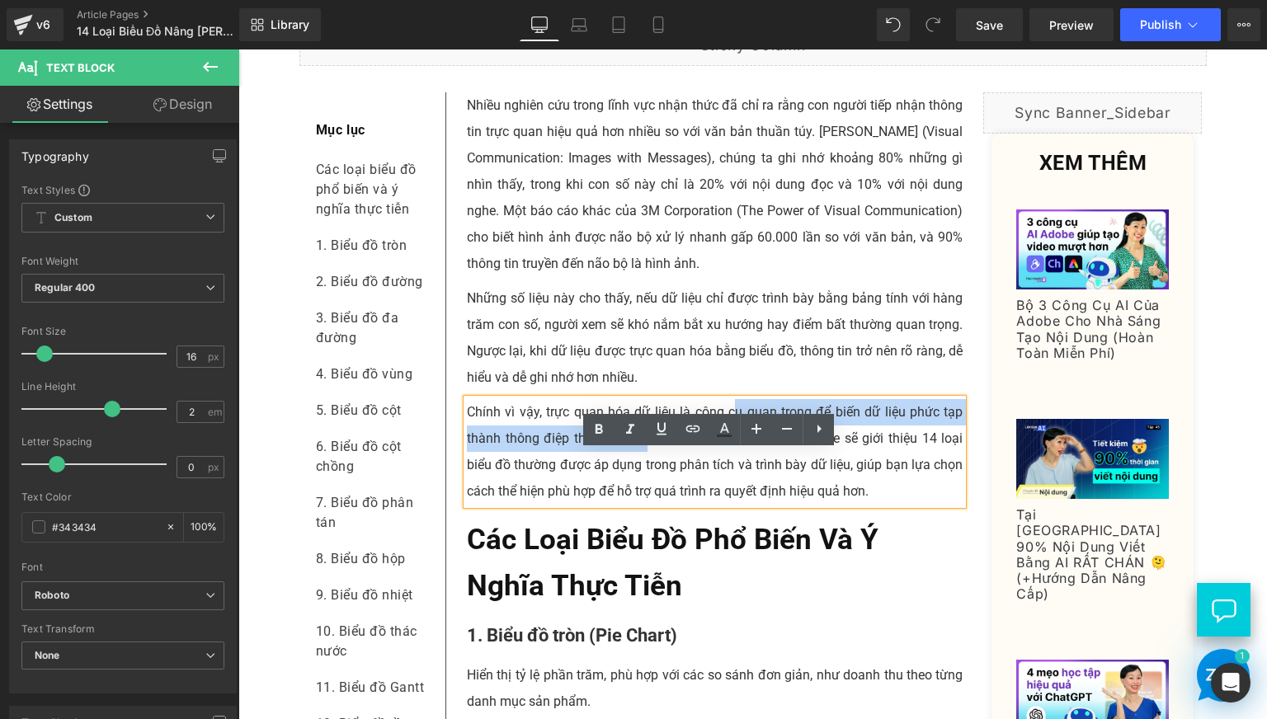
click at [566, 499] on p "Chính vì vậy, trực quan hóa dữ liệu là công cụ quan trọng để biến dữ liệu phức …" at bounding box center [715, 452] width 497 height 106
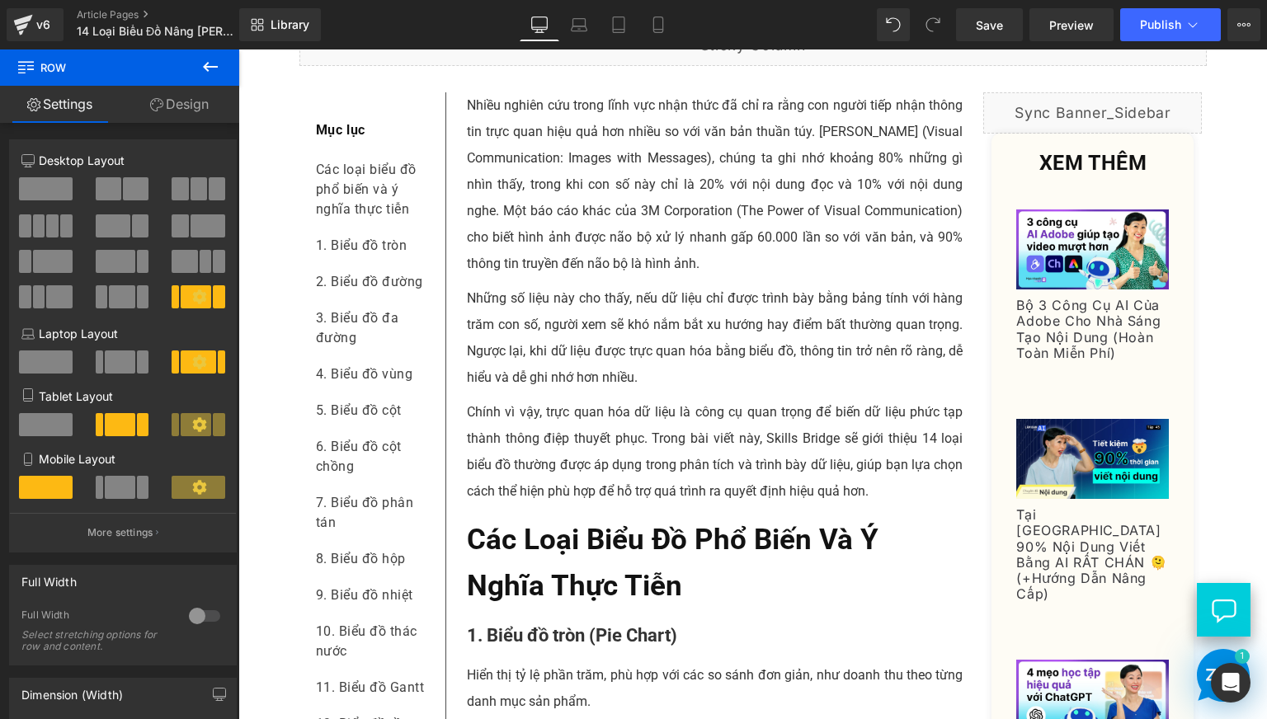
click at [508, 391] on p "Những số liệu này cho thấy, nếu dữ liệu chỉ được trình bày bằng bảng tính với h…" at bounding box center [715, 338] width 497 height 106
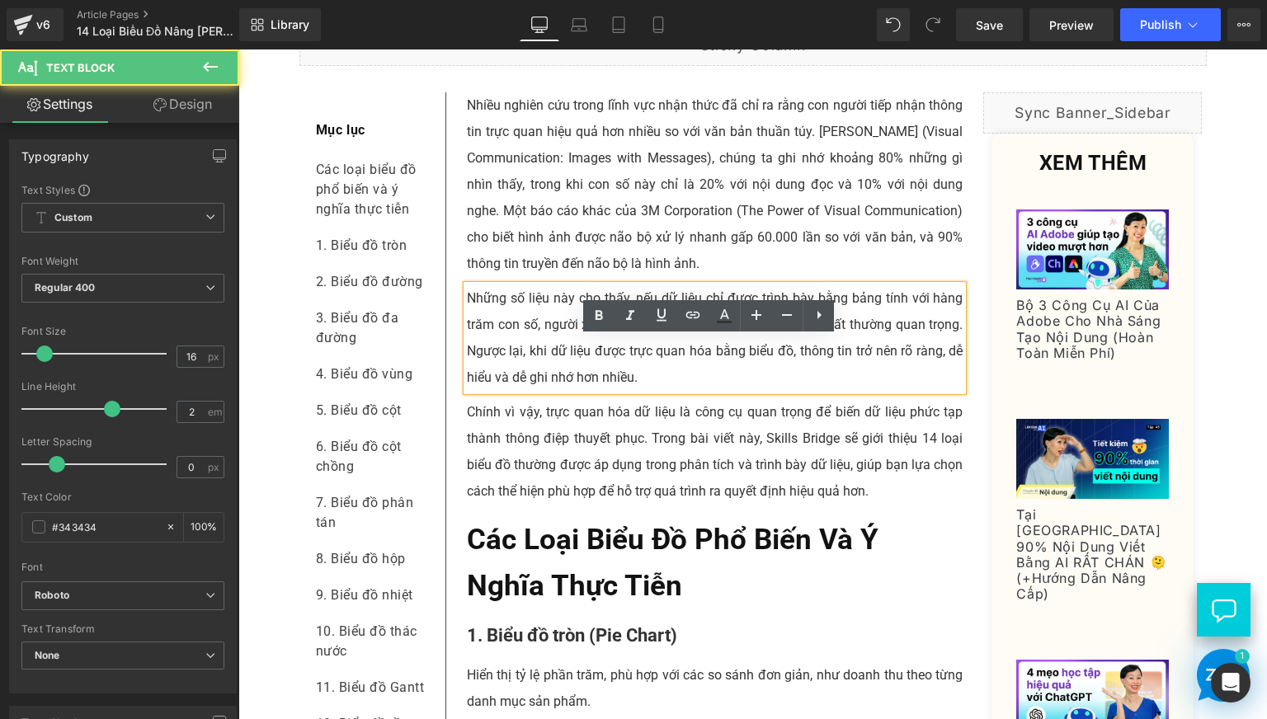
click at [597, 391] on p "Những số liệu này cho thấy, nếu dữ liệu chỉ được trình bày bằng bảng tính với h…" at bounding box center [715, 338] width 497 height 106
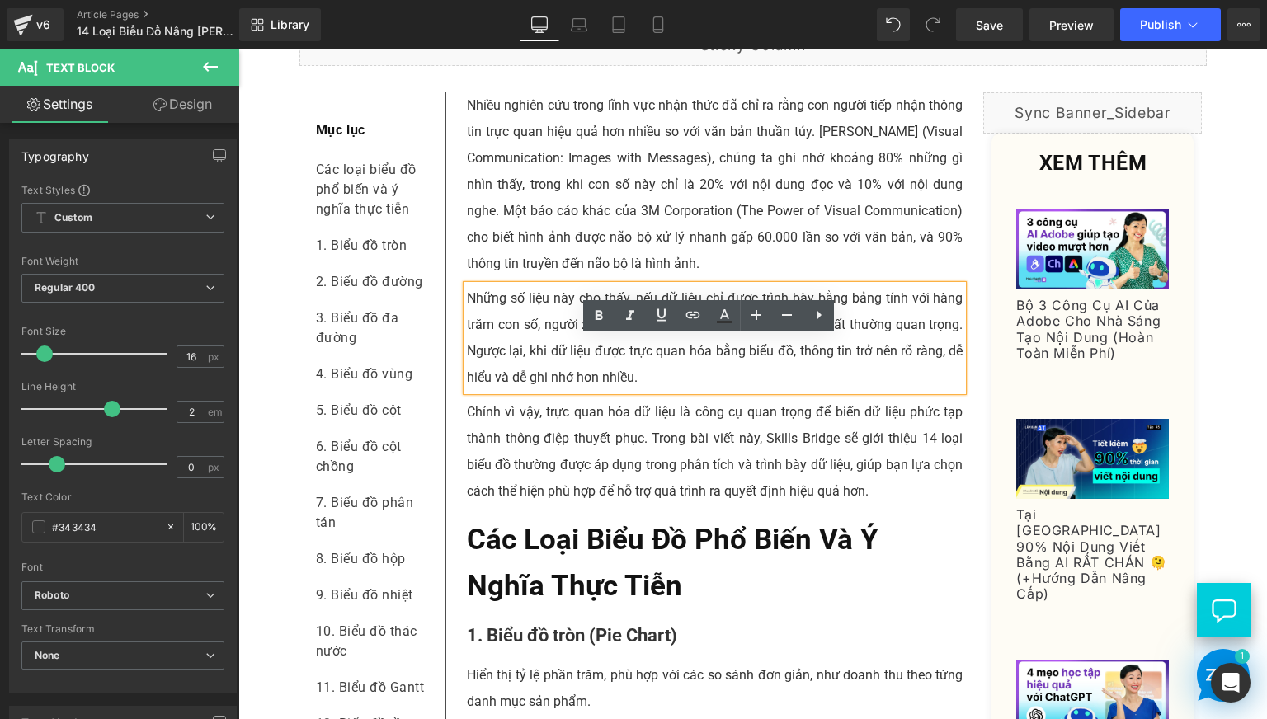
click at [676, 391] on p "Những số liệu này cho thấy, nếu dữ liệu chỉ được trình bày bằng bảng tính với h…" at bounding box center [715, 338] width 497 height 106
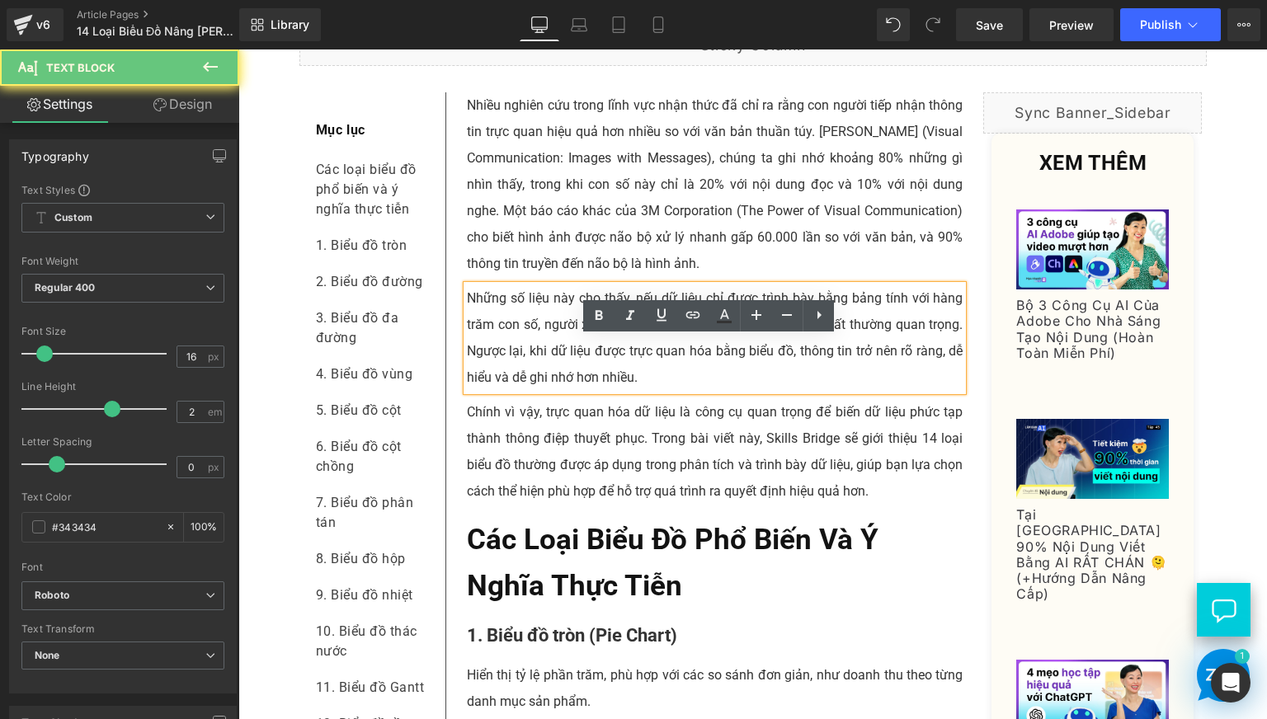
click at [695, 391] on p "Những số liệu này cho thấy, nếu dữ liệu chỉ được trình bày bằng bảng tính với h…" at bounding box center [715, 338] width 497 height 106
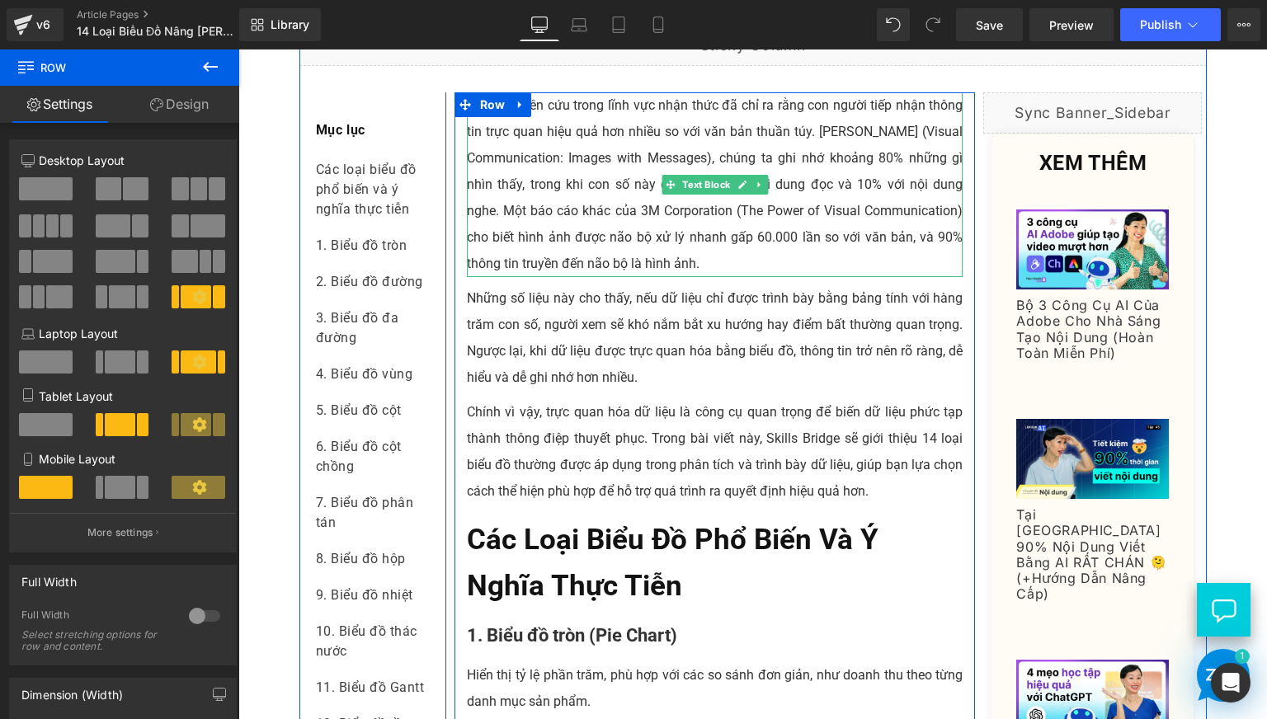
click at [494, 199] on p "Nhiều nghiên cứu trong lĩnh vực nhận thức đã chỉ ra rằng con người tiếp nhận th…" at bounding box center [715, 184] width 497 height 185
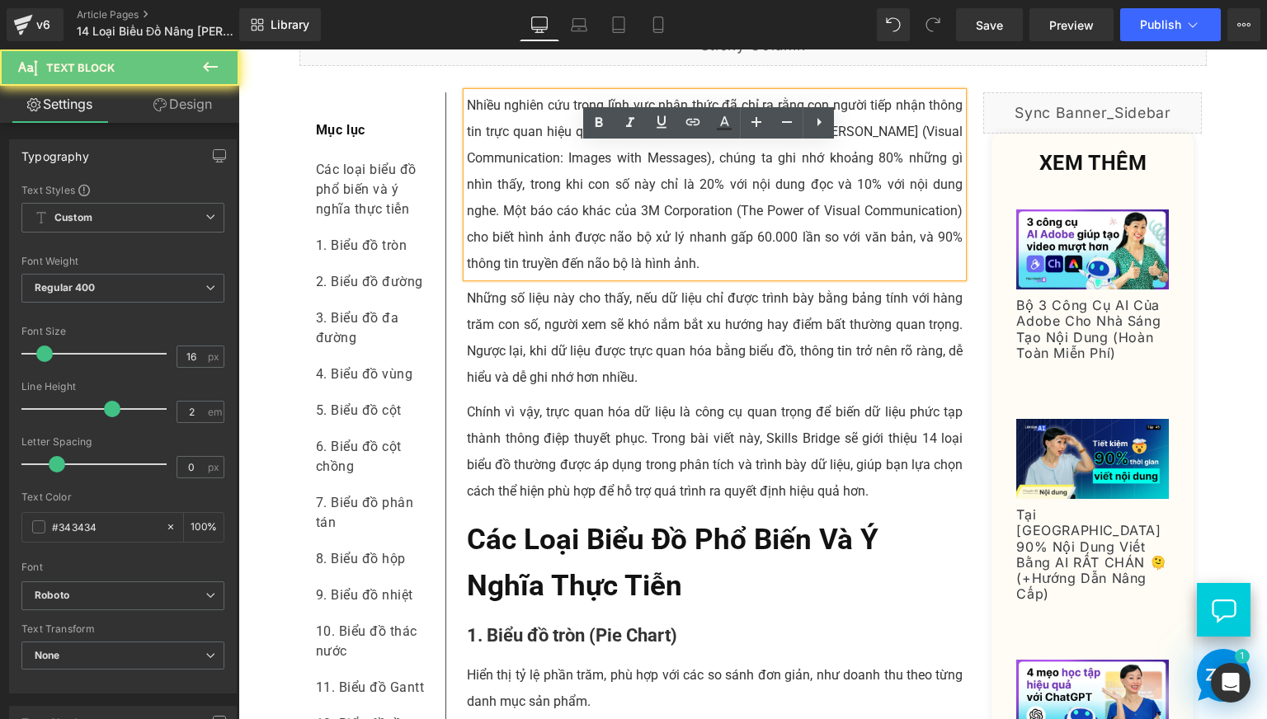
click at [487, 164] on p "Nhiều nghiên cứu trong lĩnh vực nhận thức đã chỉ ra rằng con người tiếp nhận th…" at bounding box center [715, 184] width 497 height 185
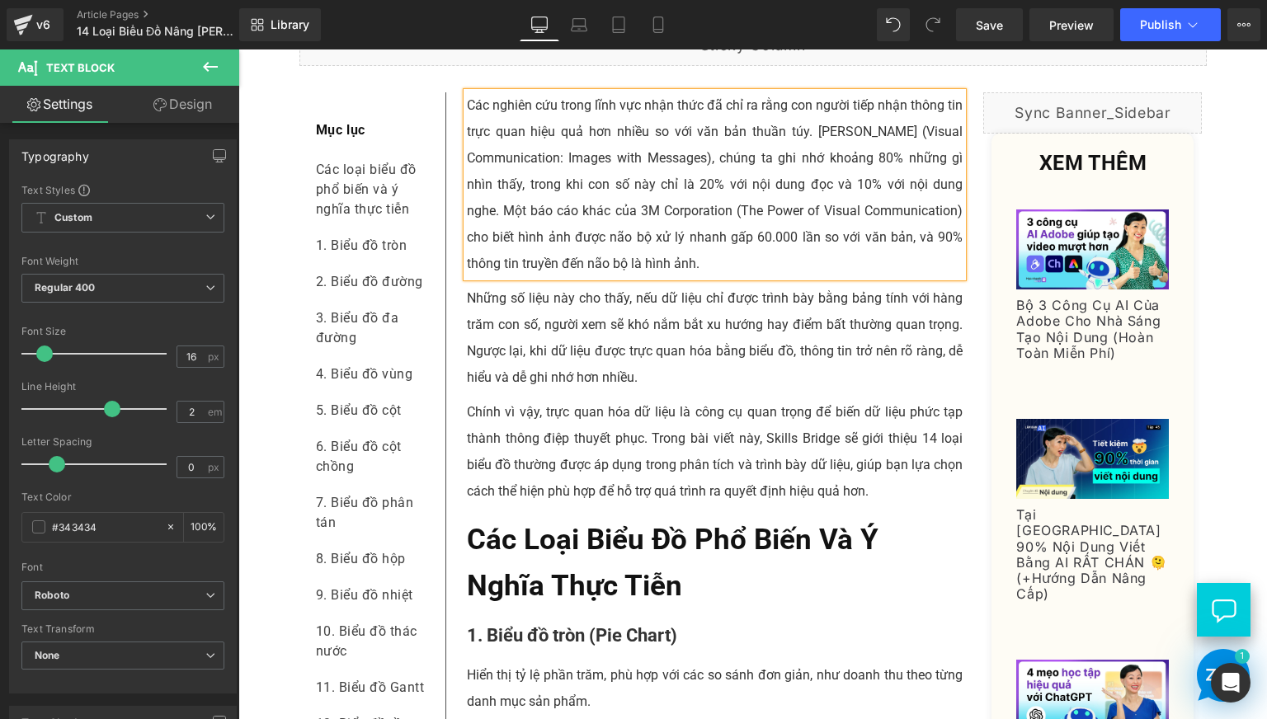
click at [633, 200] on p "Các nghiên cứu trong lĩnh vực nhận thức đã chỉ ra rằng con người tiếp nhận thôn…" at bounding box center [715, 184] width 497 height 185
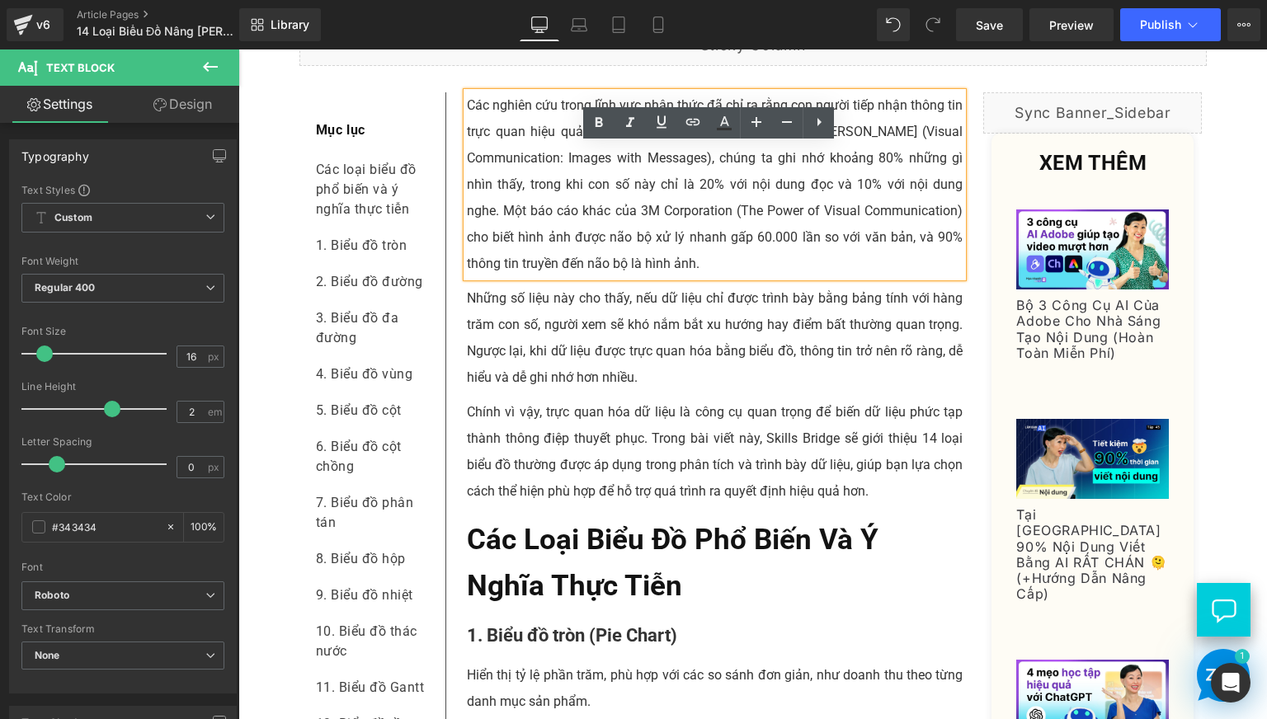
click at [641, 200] on p "Các nghiên cứu trong lĩnh vực nhận thức đã chỉ ra rằng con người tiếp nhận thôn…" at bounding box center [715, 184] width 497 height 185
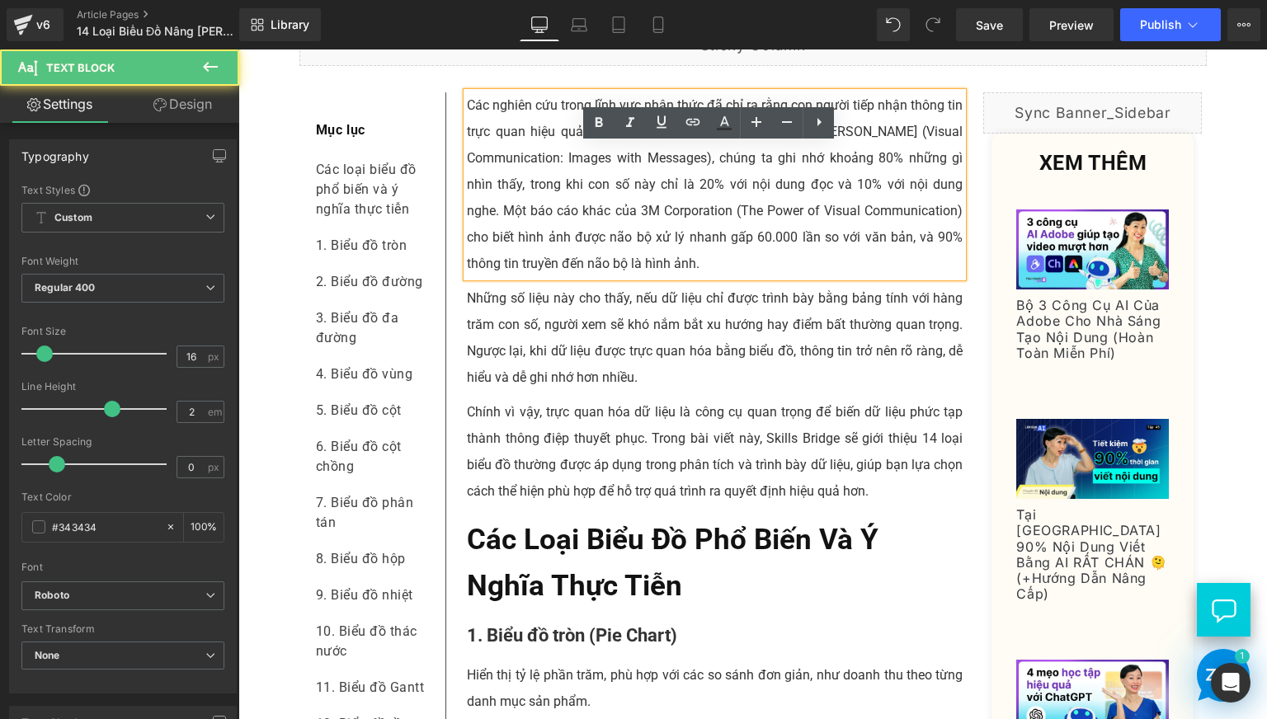
click at [810, 182] on p "Các nghiên cứu trong lĩnh vực nhận thức đã chỉ ra rằng con người tiếp nhận thôn…" at bounding box center [715, 184] width 497 height 185
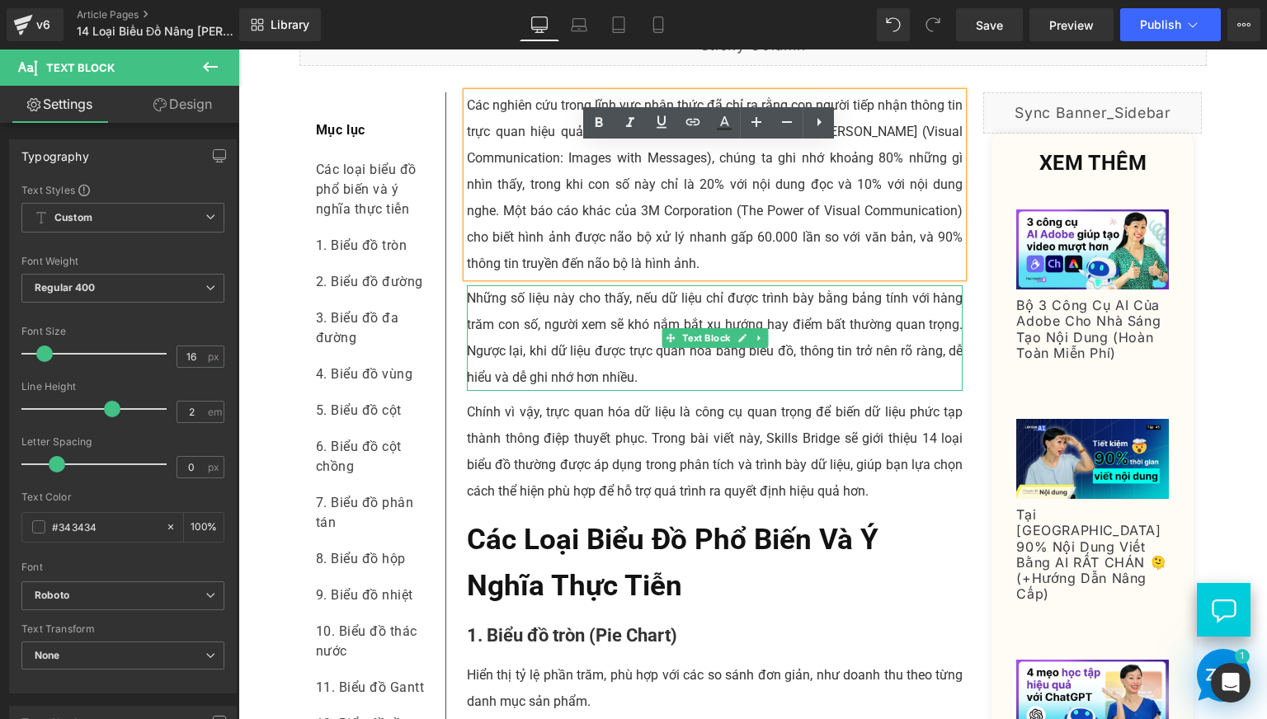
click at [557, 359] on p "Những số liệu này cho thấy, nếu dữ liệu chỉ được trình bày bằng bảng tính với h…" at bounding box center [715, 338] width 497 height 106
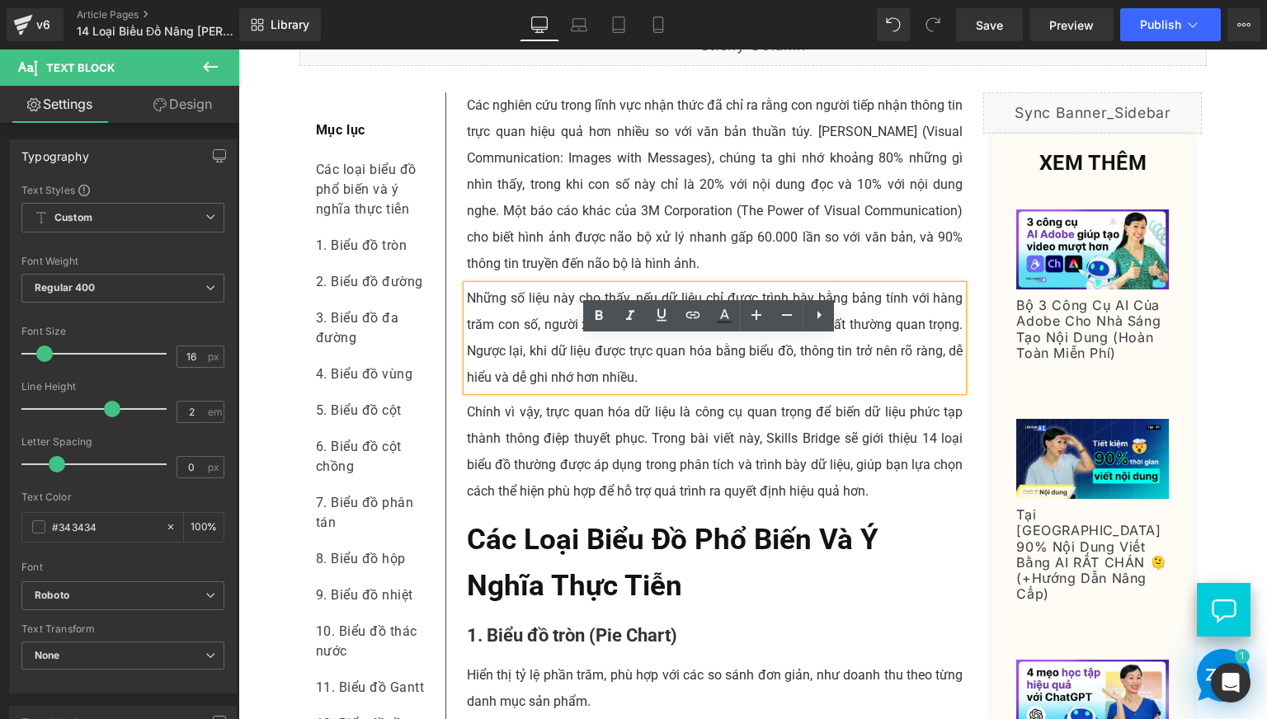
click at [545, 210] on p "Các nghiên cứu trong lĩnh vực nhận thức đã chỉ ra rằng con người tiếp nhận thôn…" at bounding box center [715, 184] width 497 height 185
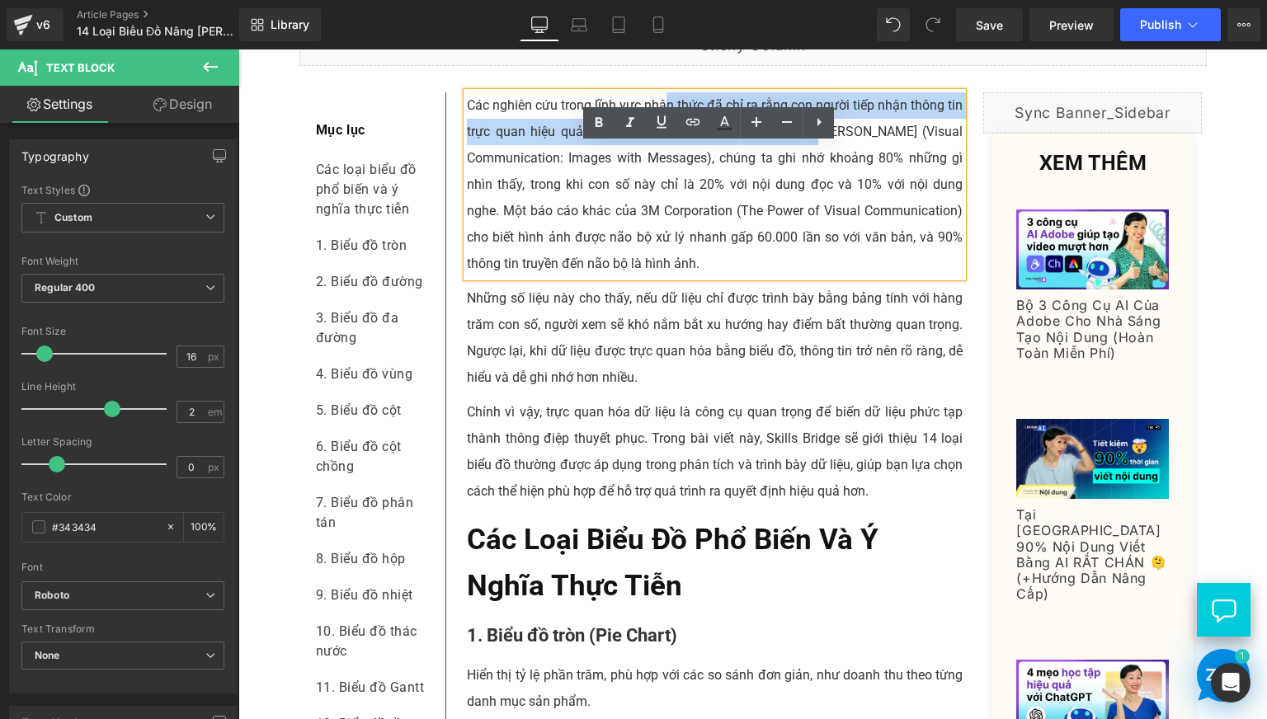
drag, startPoint x: 658, startPoint y: 160, endPoint x: 808, endPoint y: 187, distance: 151.8
click at [808, 187] on p "Các nghiên cứu trong lĩnh vực nhận thức đã chỉ ra rằng con người tiếp nhận thôn…" at bounding box center [715, 184] width 497 height 185
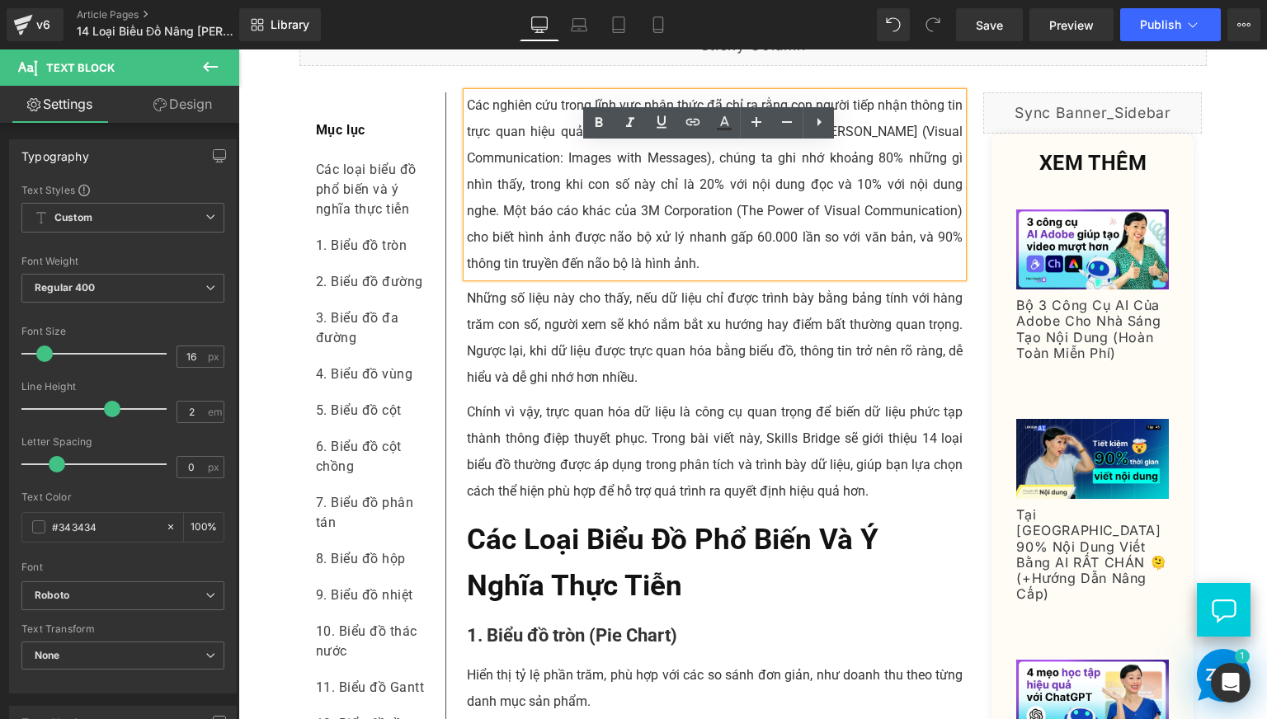
click at [744, 205] on p "Các nghiên cứu trong lĩnh vực nhận thức đã chỉ ra rằng con người tiếp nhận thôn…" at bounding box center [715, 184] width 497 height 185
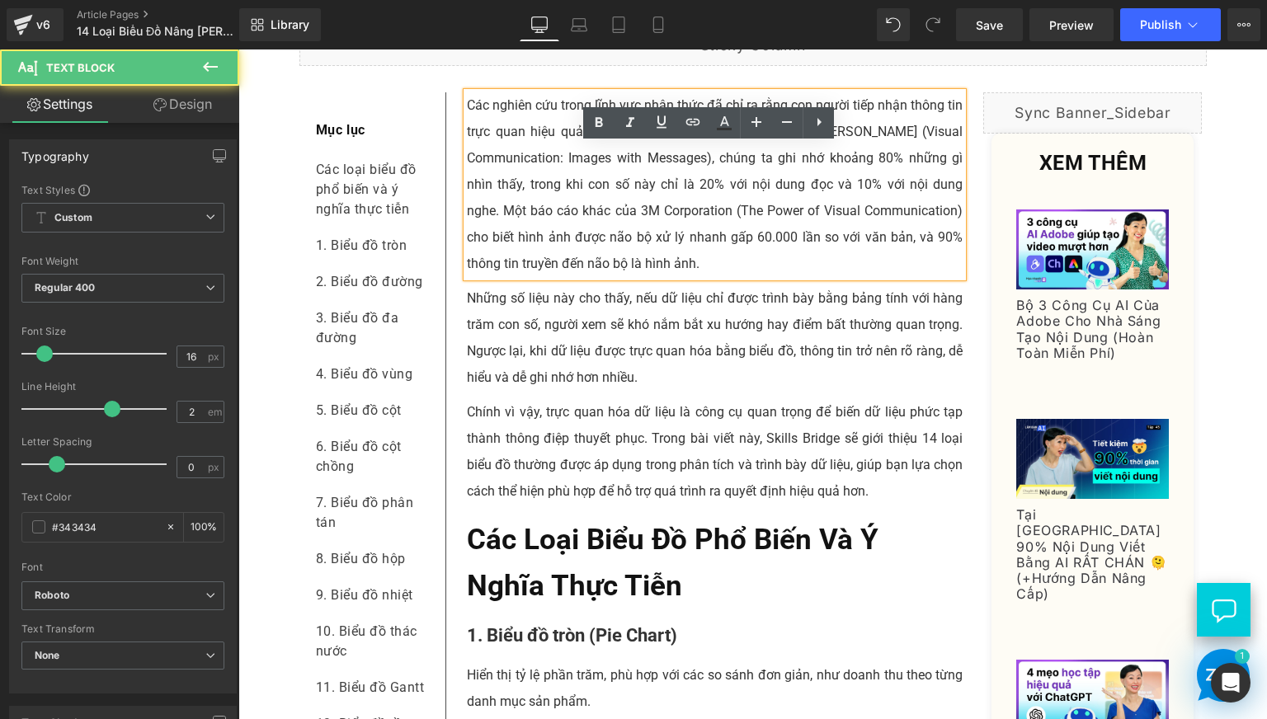
click at [763, 211] on p "Các nghiên cứu trong lĩnh vực nhận thức đã chỉ ra rằng con người tiếp nhận thôn…" at bounding box center [715, 184] width 497 height 185
click at [843, 217] on p "Các nghiên cứu trong lĩnh vực nhận thức đã chỉ ra rằng con người tiếp nhận thôn…" at bounding box center [715, 184] width 497 height 185
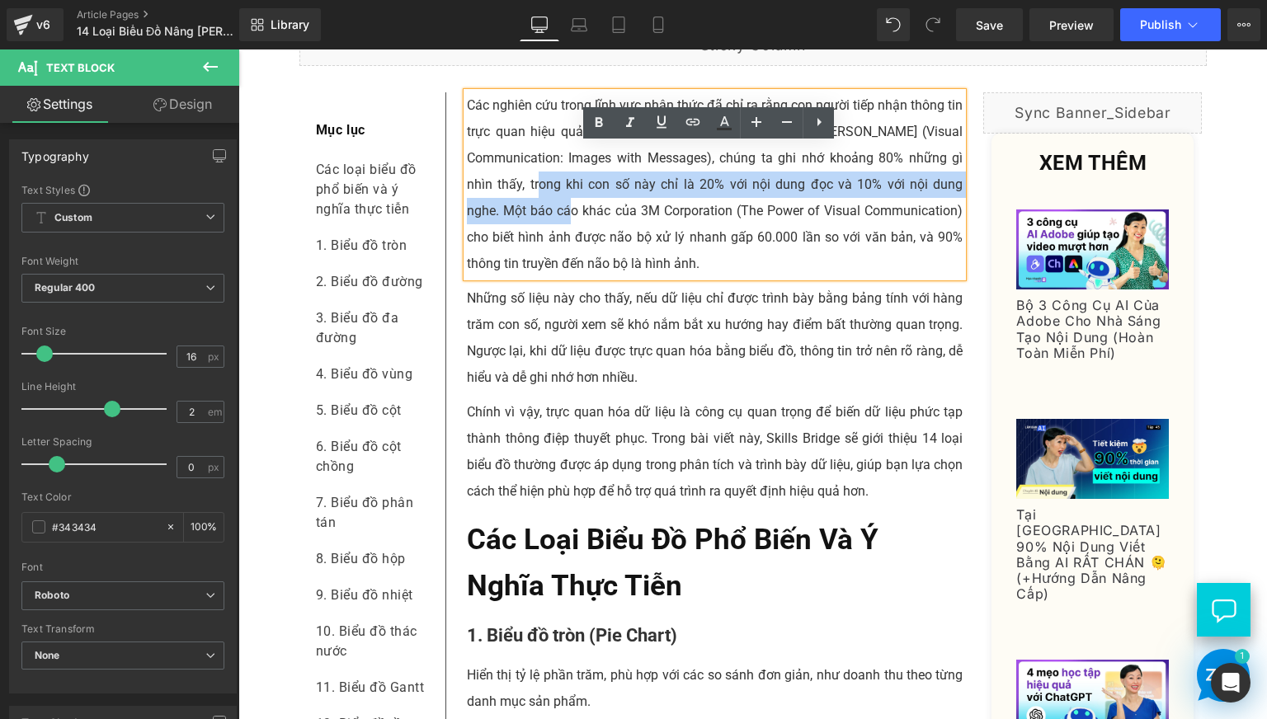
drag, startPoint x: 539, startPoint y: 246, endPoint x: 543, endPoint y: 271, distance: 25.9
click at [543, 271] on p "Các nghiên cứu trong lĩnh vực nhận thức đã chỉ ra rằng con người tiếp nhận thôn…" at bounding box center [715, 184] width 497 height 185
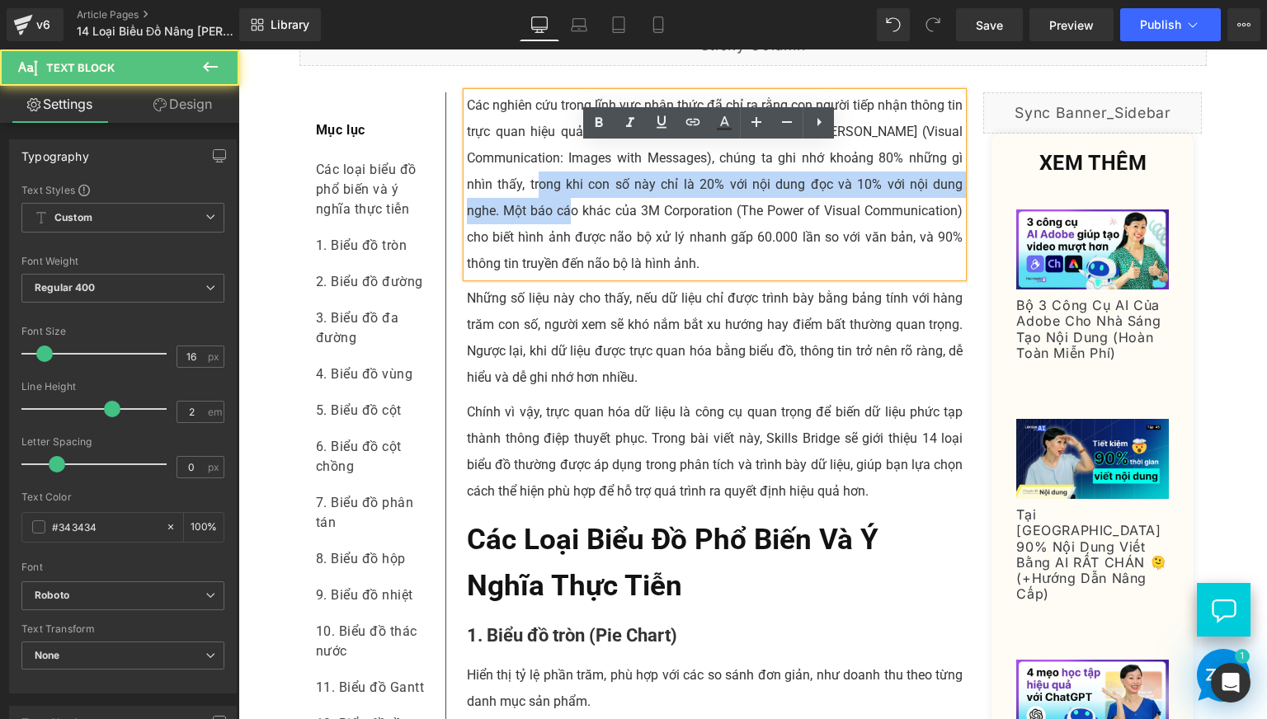
drag, startPoint x: 569, startPoint y: 293, endPoint x: 807, endPoint y: 317, distance: 238.8
click at [807, 277] on p "Các nghiên cứu trong lĩnh vực nhận thức đã chỉ ra rằng con người tiếp nhận thôn…" at bounding box center [715, 184] width 497 height 185
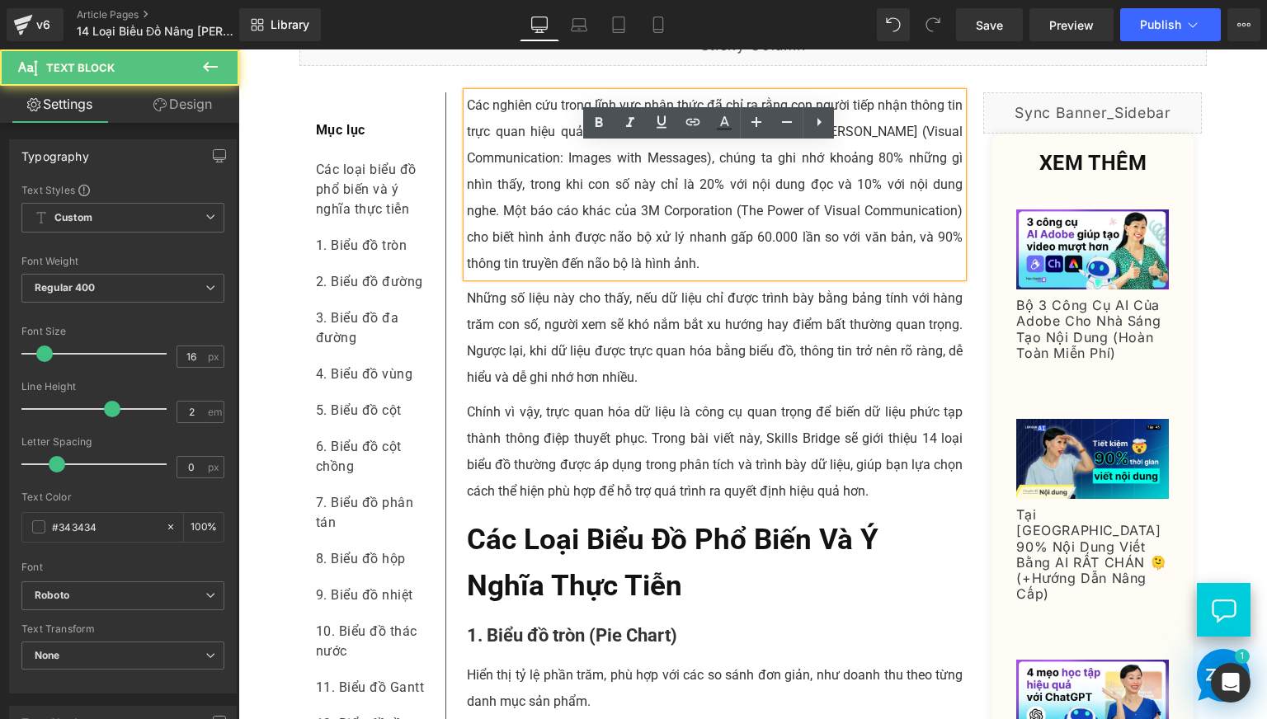
click at [565, 277] on p "Các nghiên cứu trong lĩnh vực nhận thức đã chỉ ra rằng con người tiếp nhận thôn…" at bounding box center [715, 184] width 497 height 185
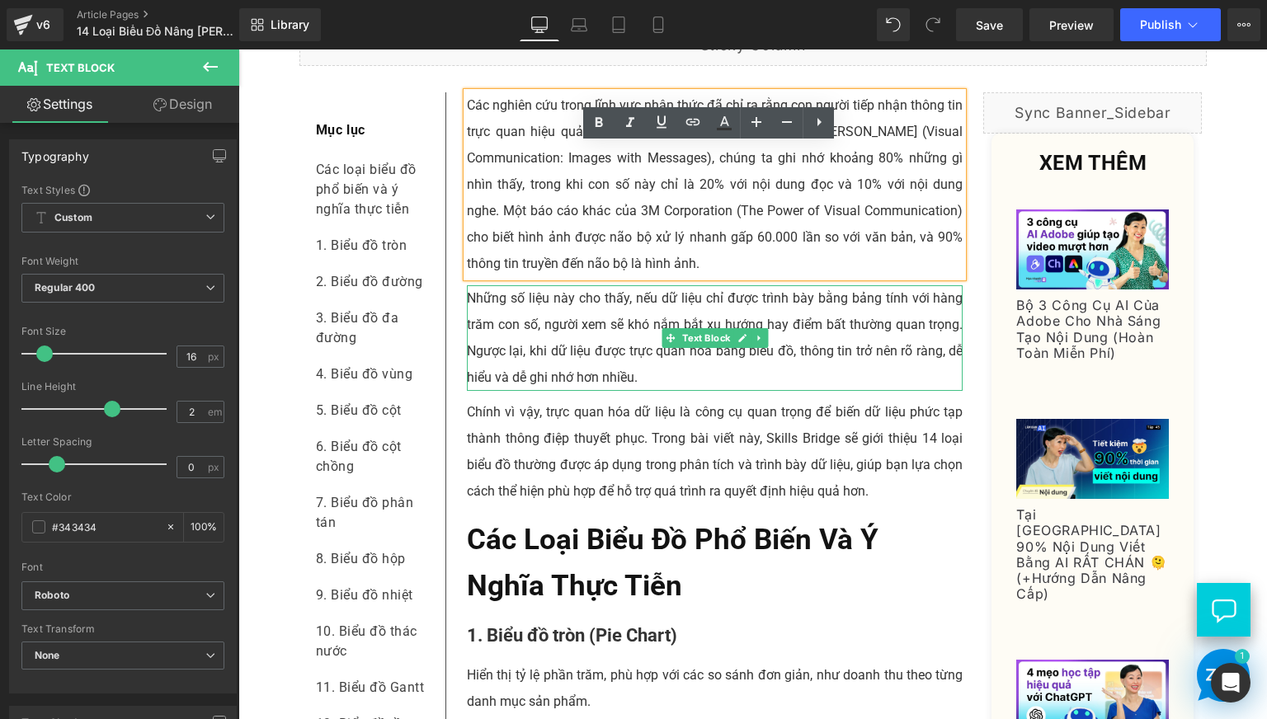
click at [481, 356] on p "Những số liệu này cho thấy, nếu dữ liệu chỉ được trình bày bằng bảng tính với h…" at bounding box center [715, 338] width 497 height 106
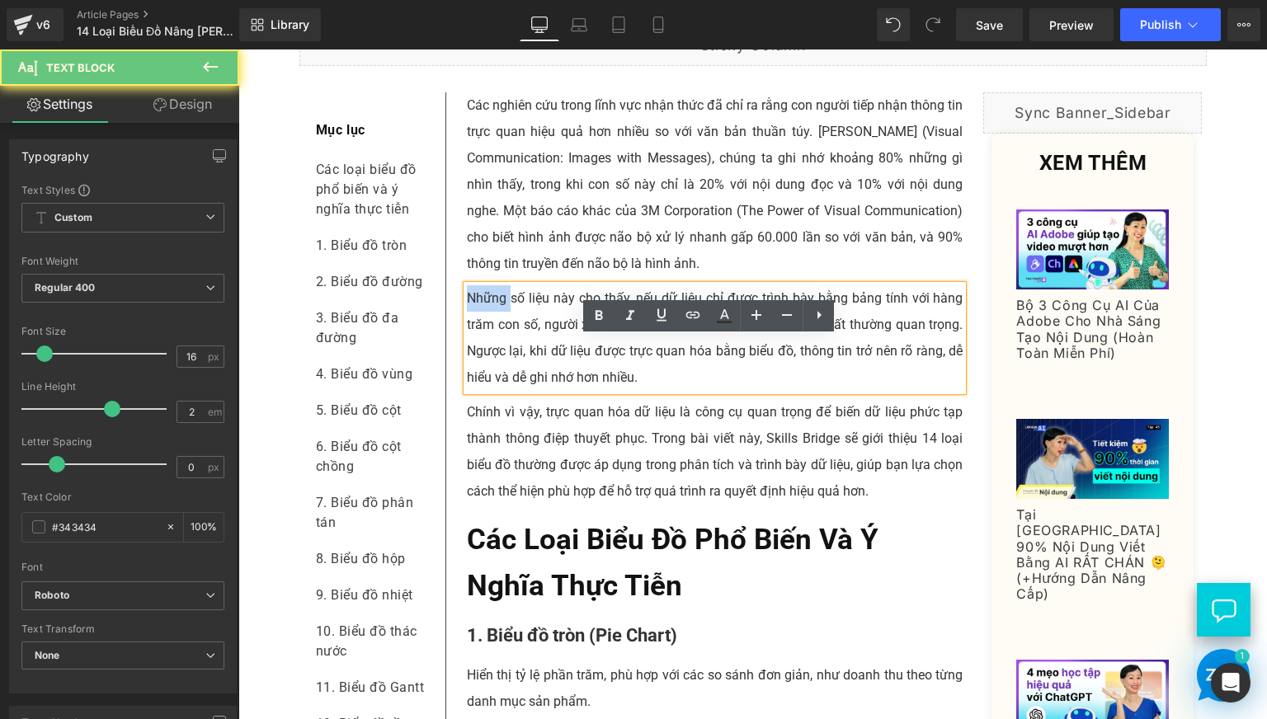
click at [481, 356] on p "Những số liệu này cho thấy, nếu dữ liệu chỉ được trình bày bằng bảng tính với h…" at bounding box center [715, 338] width 497 height 106
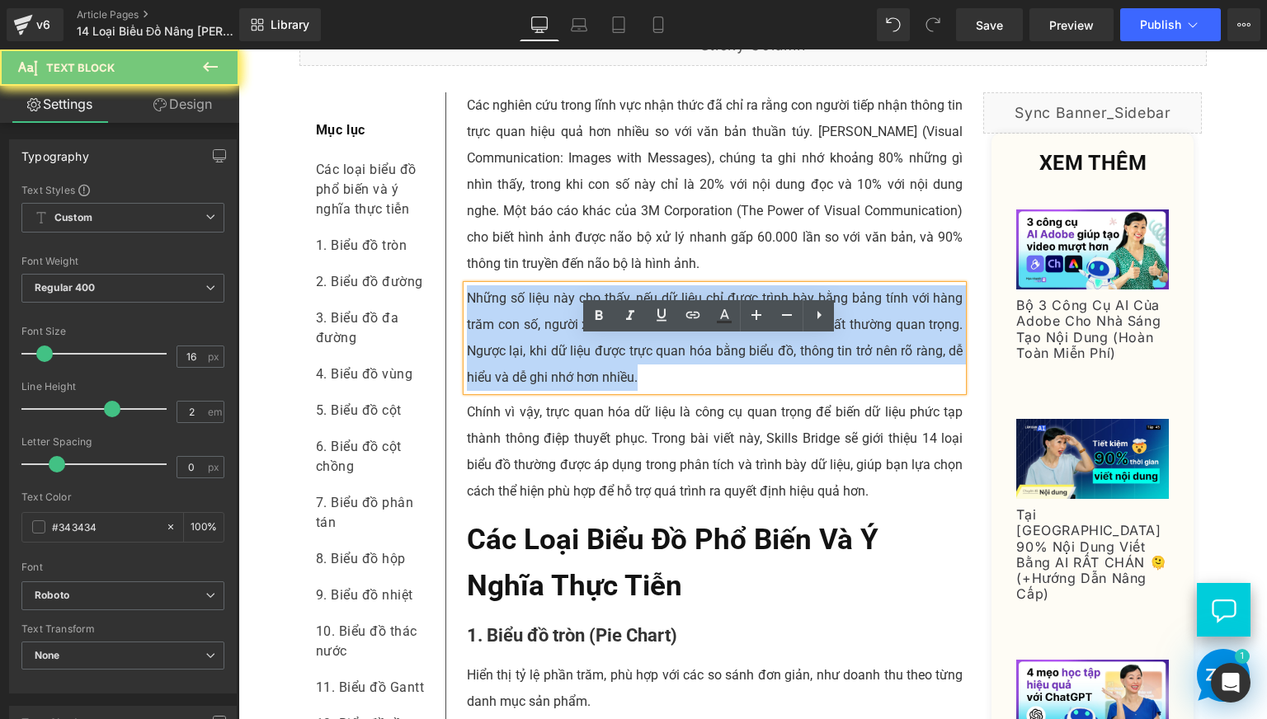
click at [481, 356] on p "Những số liệu này cho thấy, nếu dữ liệu chỉ được trình bày bằng bảng tính với h…" at bounding box center [715, 338] width 497 height 106
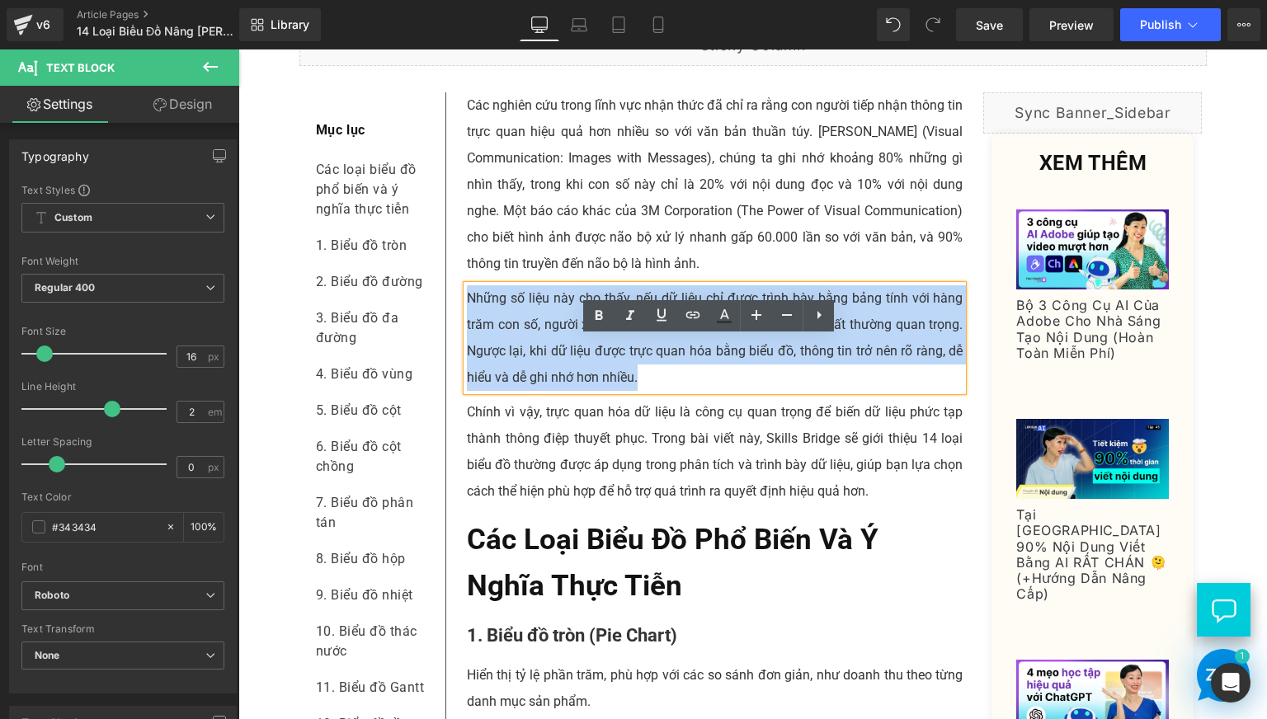
click at [481, 356] on p "Những số liệu này cho thấy, nếu dữ liệu chỉ được trình bày bằng bảng tính với h…" at bounding box center [715, 338] width 497 height 106
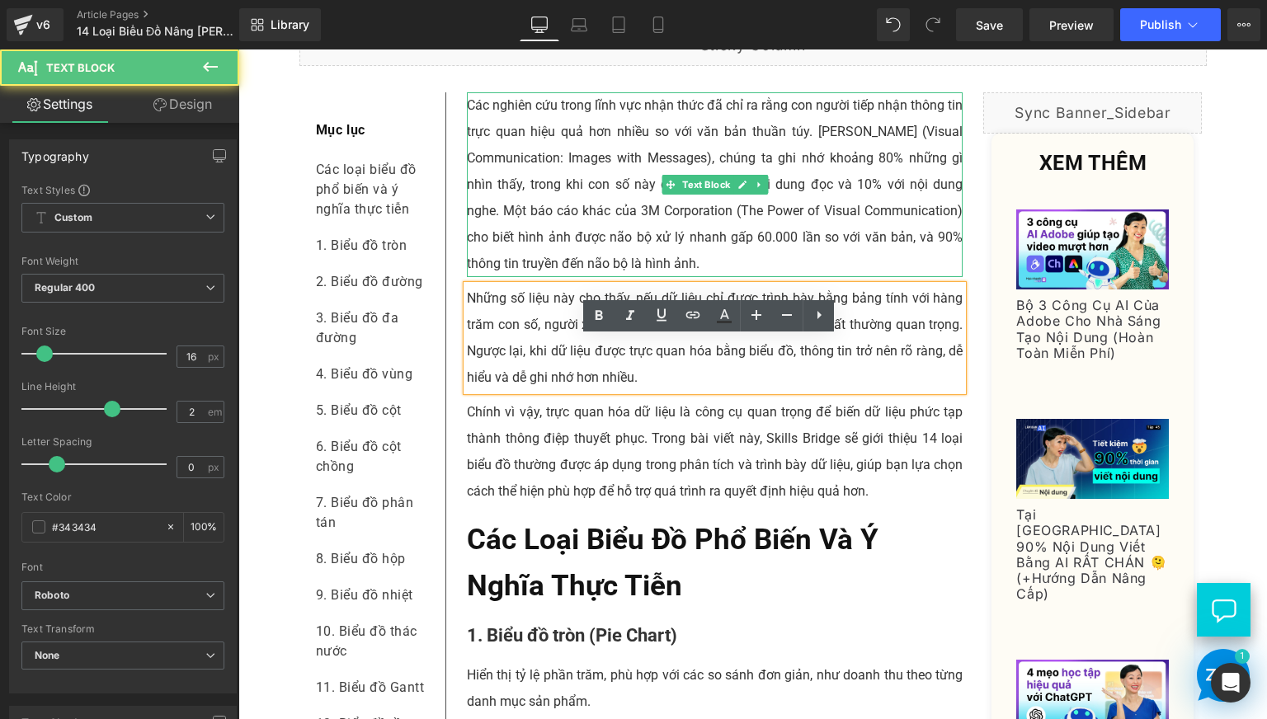
click at [600, 172] on p "Các nghiên cứu trong lĩnh vực nhận thức đã chỉ ra rằng con người tiếp nhận thôn…" at bounding box center [715, 184] width 497 height 185
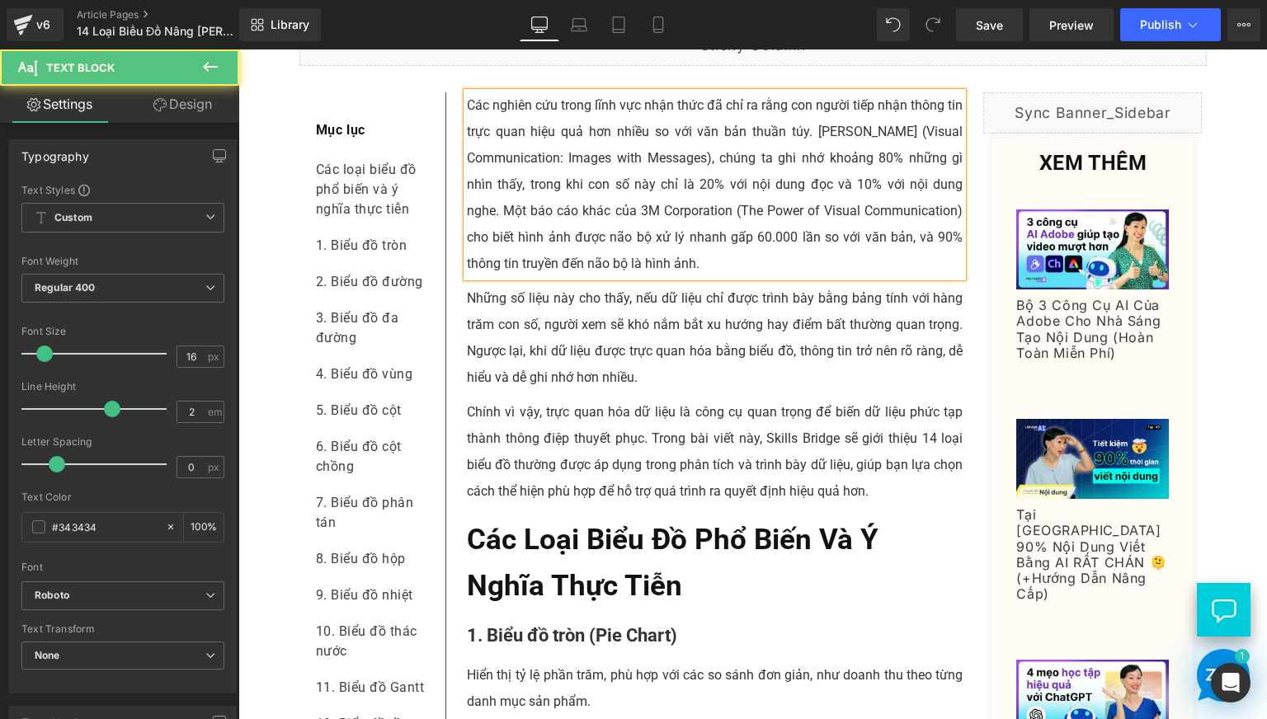
click at [674, 157] on p "Các nghiên cứu trong lĩnh vực nhận thức đã chỉ ra rằng con người tiếp nhận thôn…" at bounding box center [715, 184] width 497 height 185
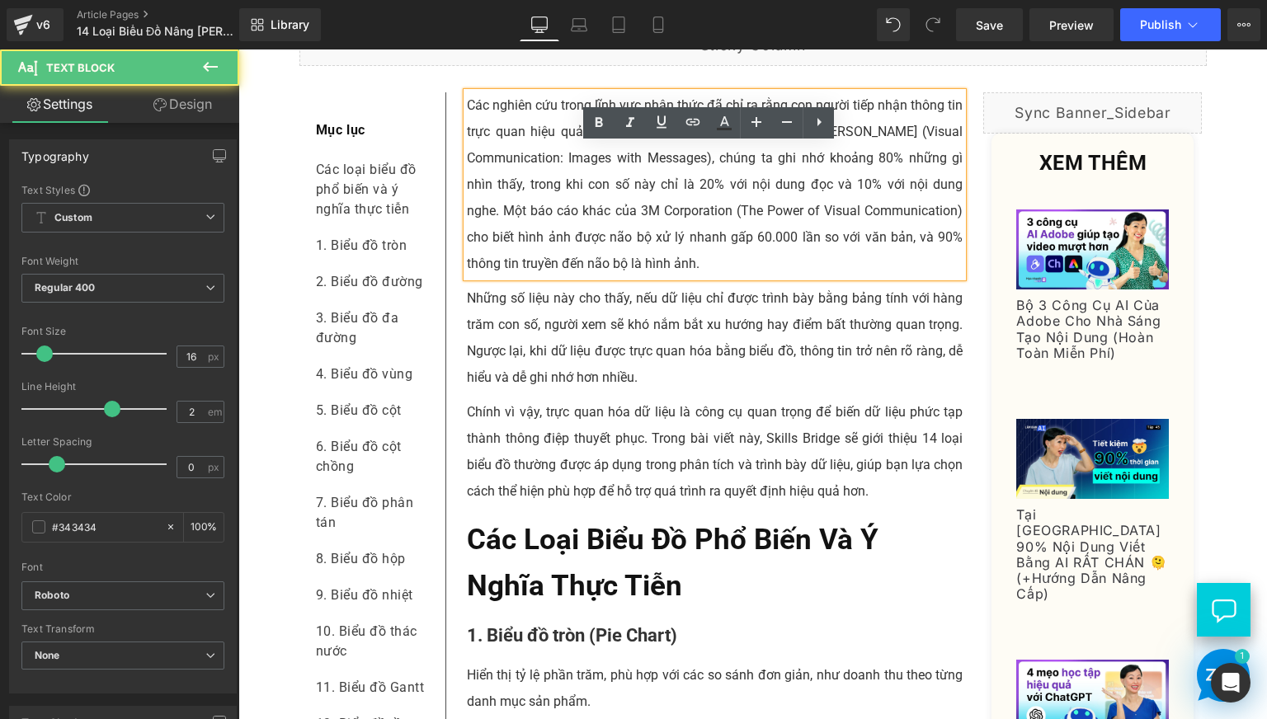
click at [766, 172] on p "Các nghiên cứu trong lĩnh vực nhận thức đã chỉ ra rằng con người tiếp nhận thôn…" at bounding box center [715, 184] width 497 height 185
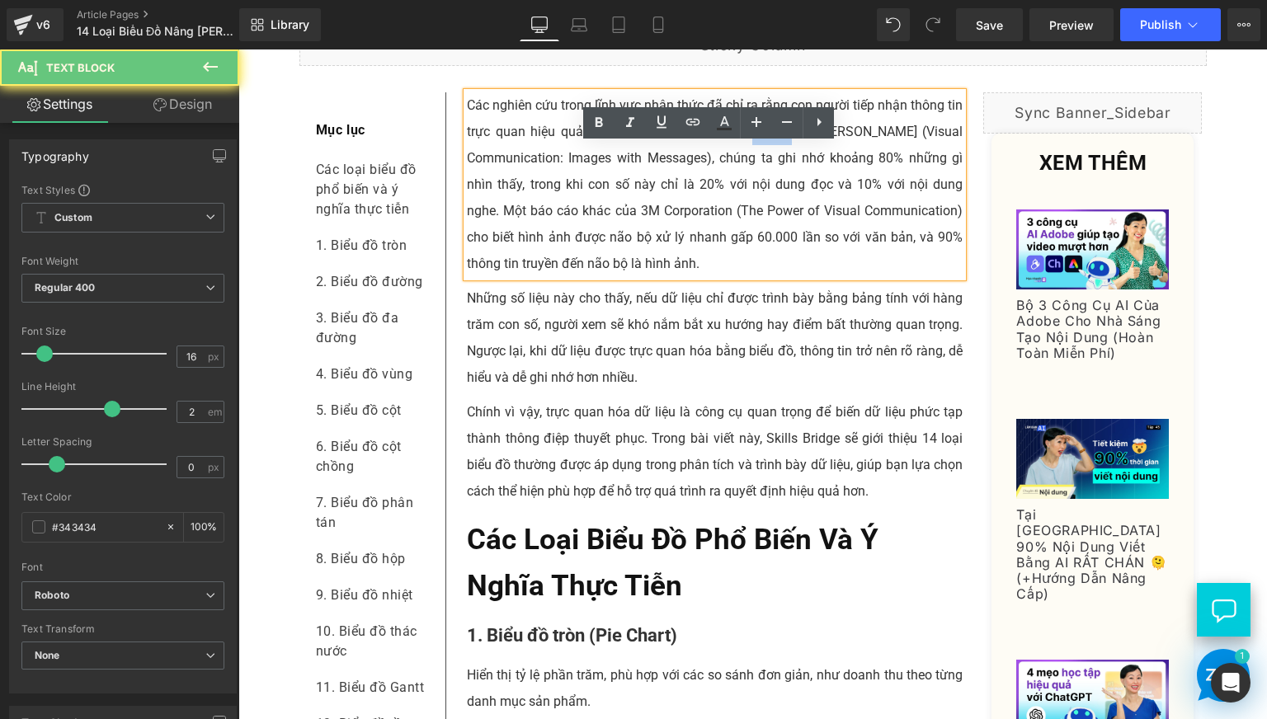
click at [766, 172] on p "Các nghiên cứu trong lĩnh vực nhận thức đã chỉ ra rằng con người tiếp nhận thôn…" at bounding box center [715, 184] width 497 height 185
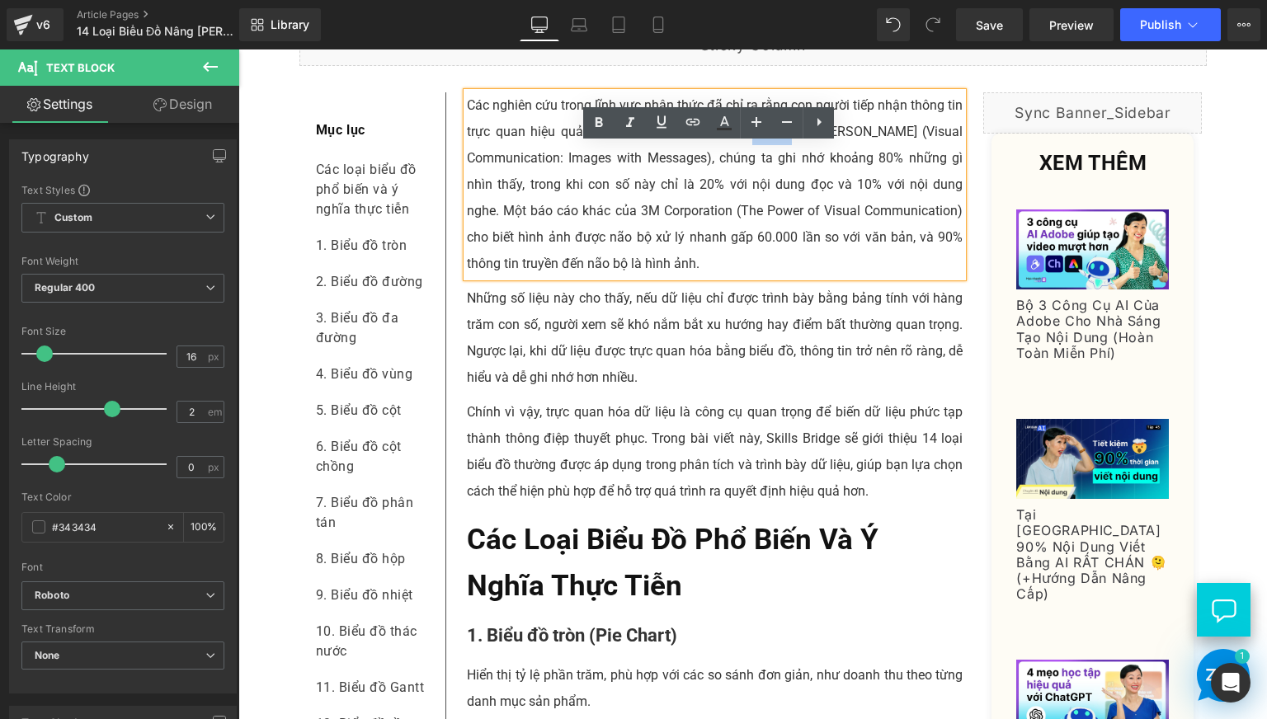
copy p "Các nghiên cứu trong lĩnh vực nhận thức đã chỉ ra rằng con người tiếp nhận thôn…"
